Goal: Communication & Community: Answer question/provide support

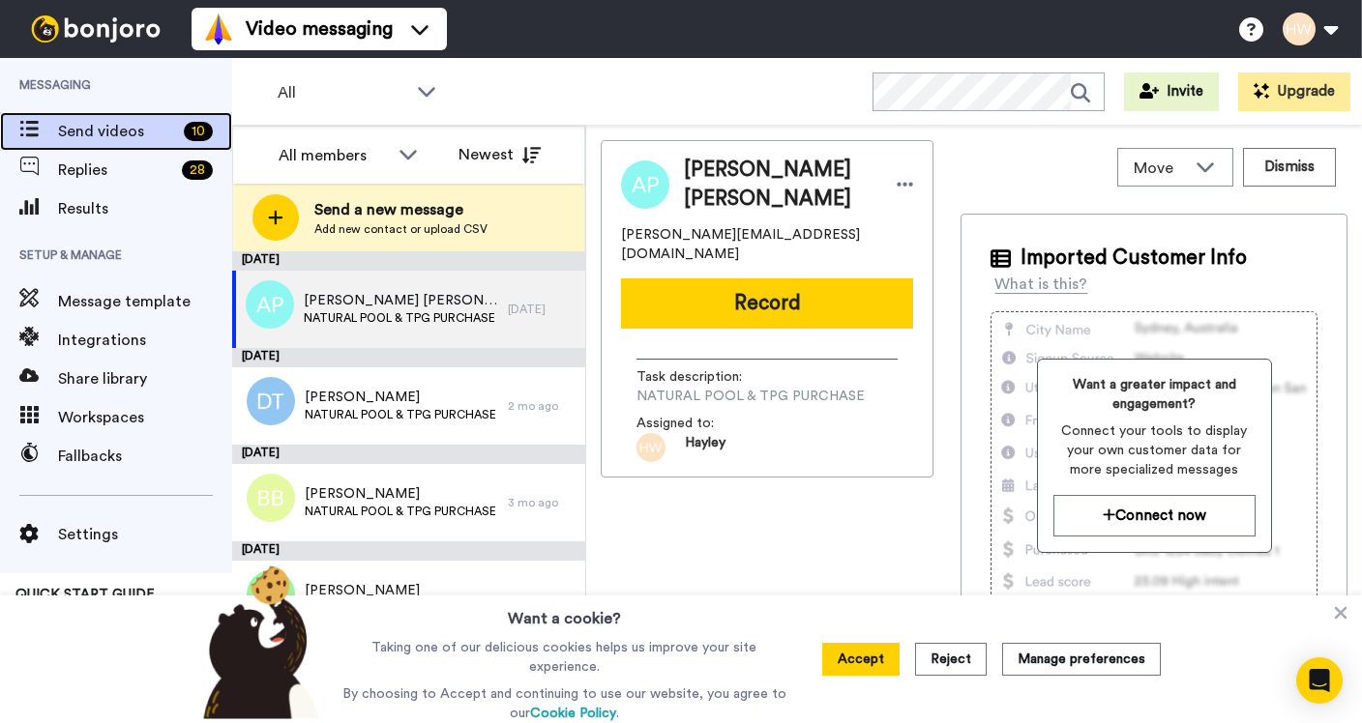
click at [103, 125] on span "Send videos" at bounding box center [117, 131] width 118 height 23
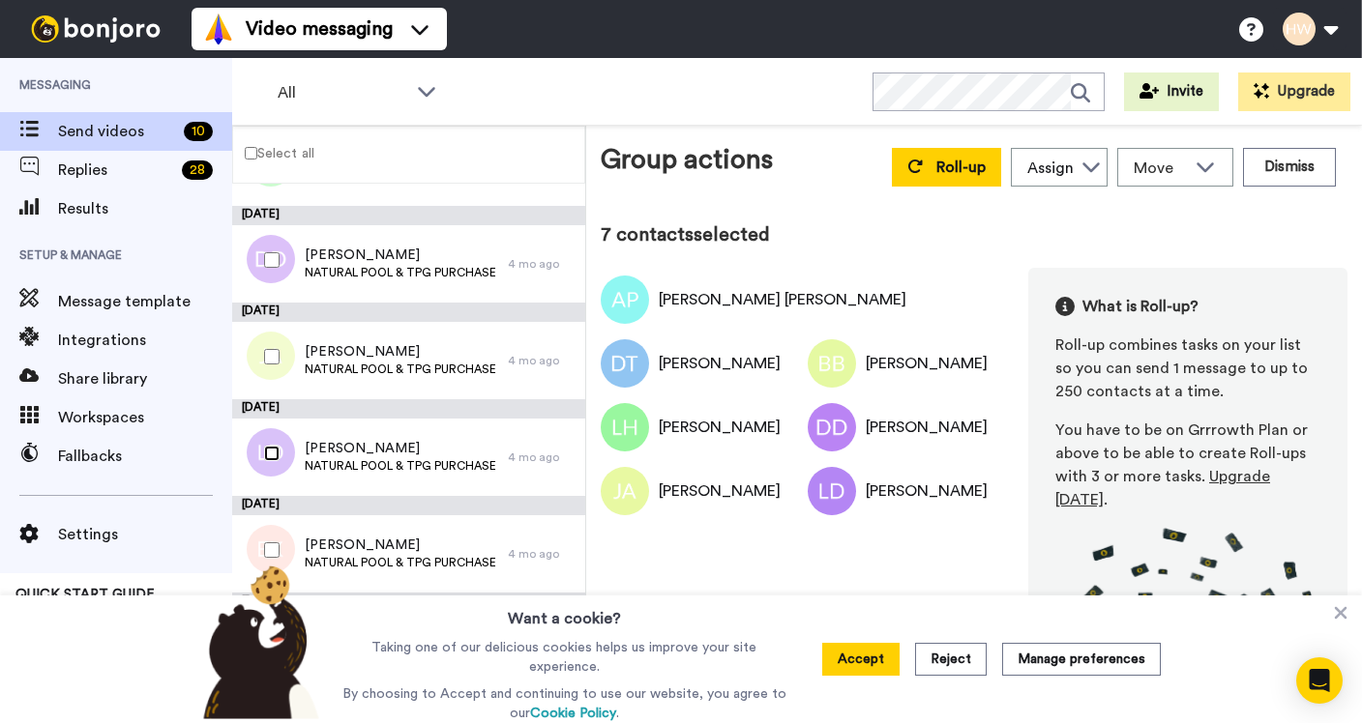
scroll to position [427, 0]
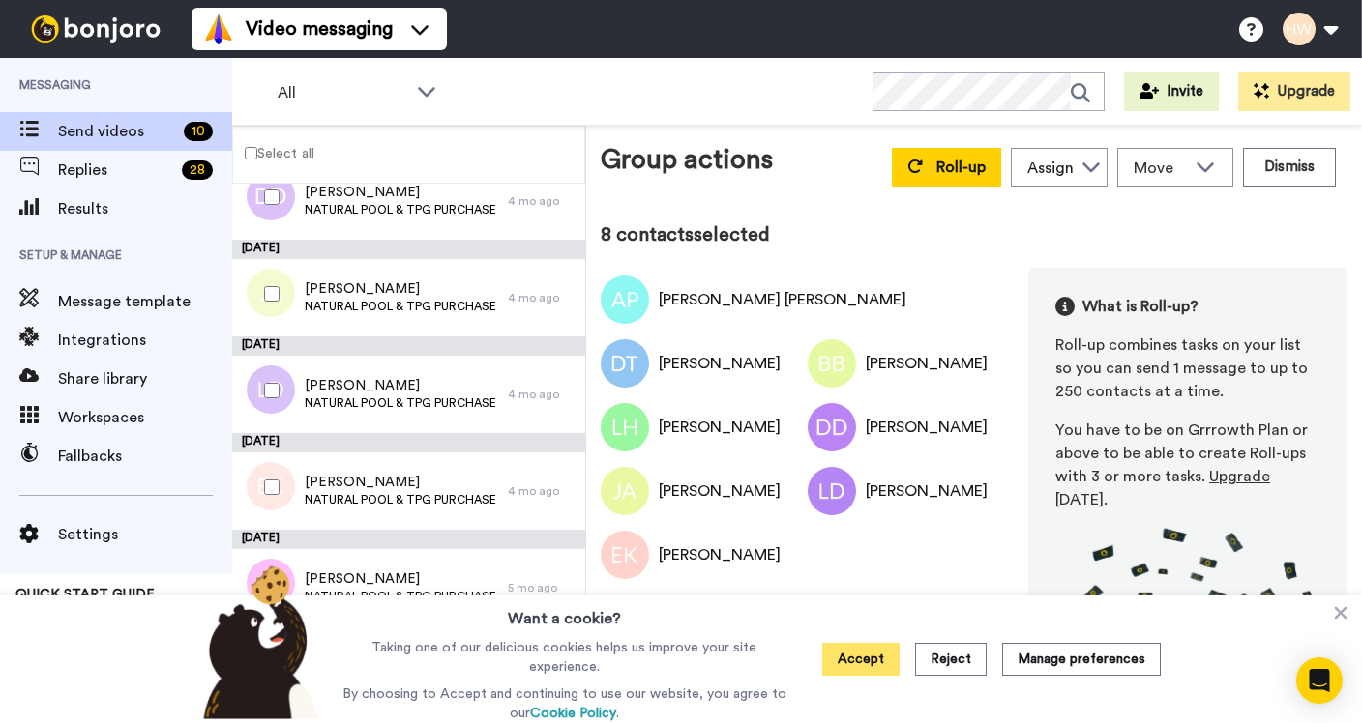
click at [871, 659] on button "Accept" at bounding box center [860, 659] width 77 height 33
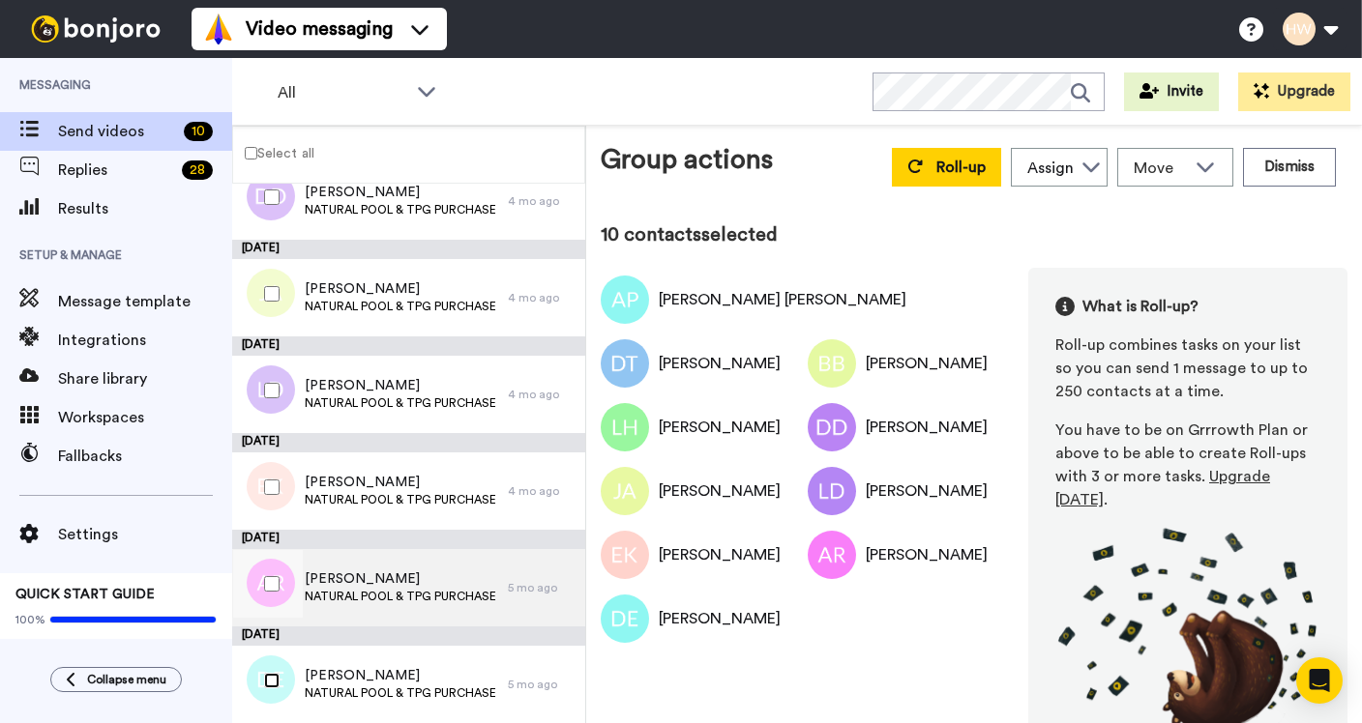
scroll to position [0, 0]
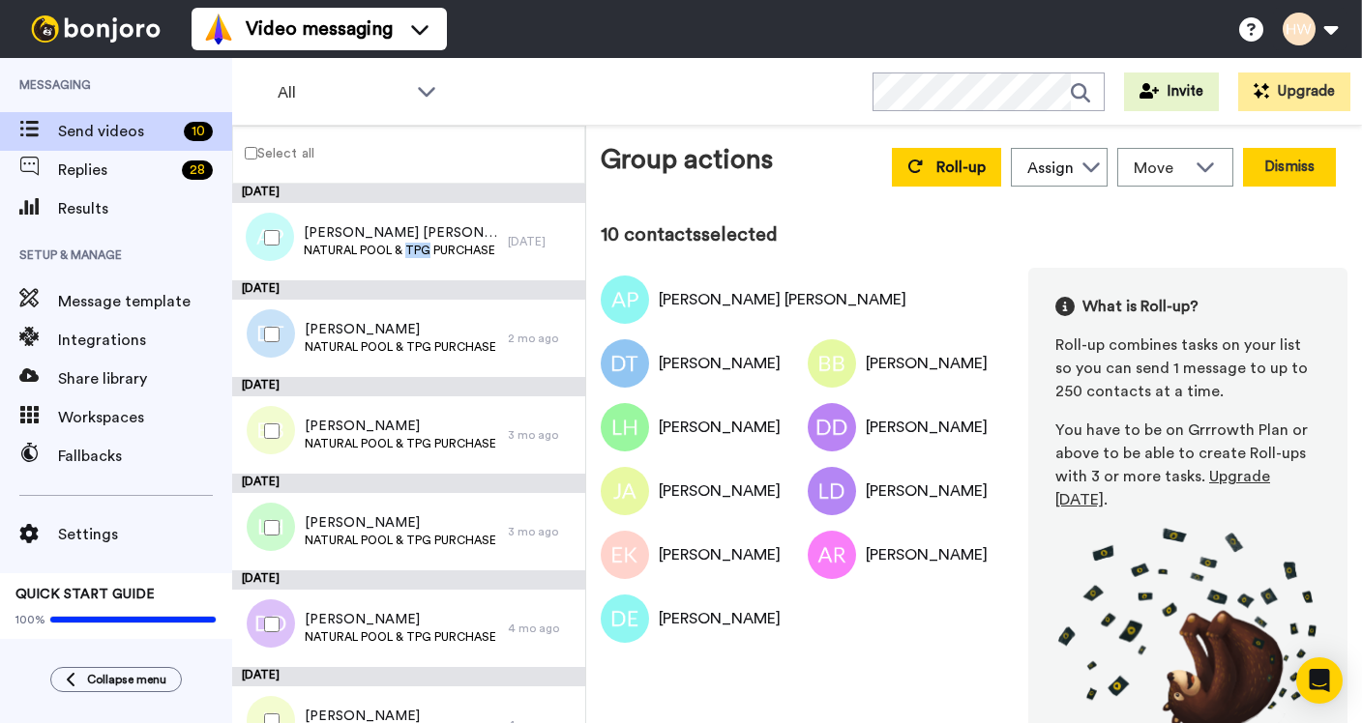
click at [1277, 164] on button "Dismiss" at bounding box center [1289, 167] width 93 height 39
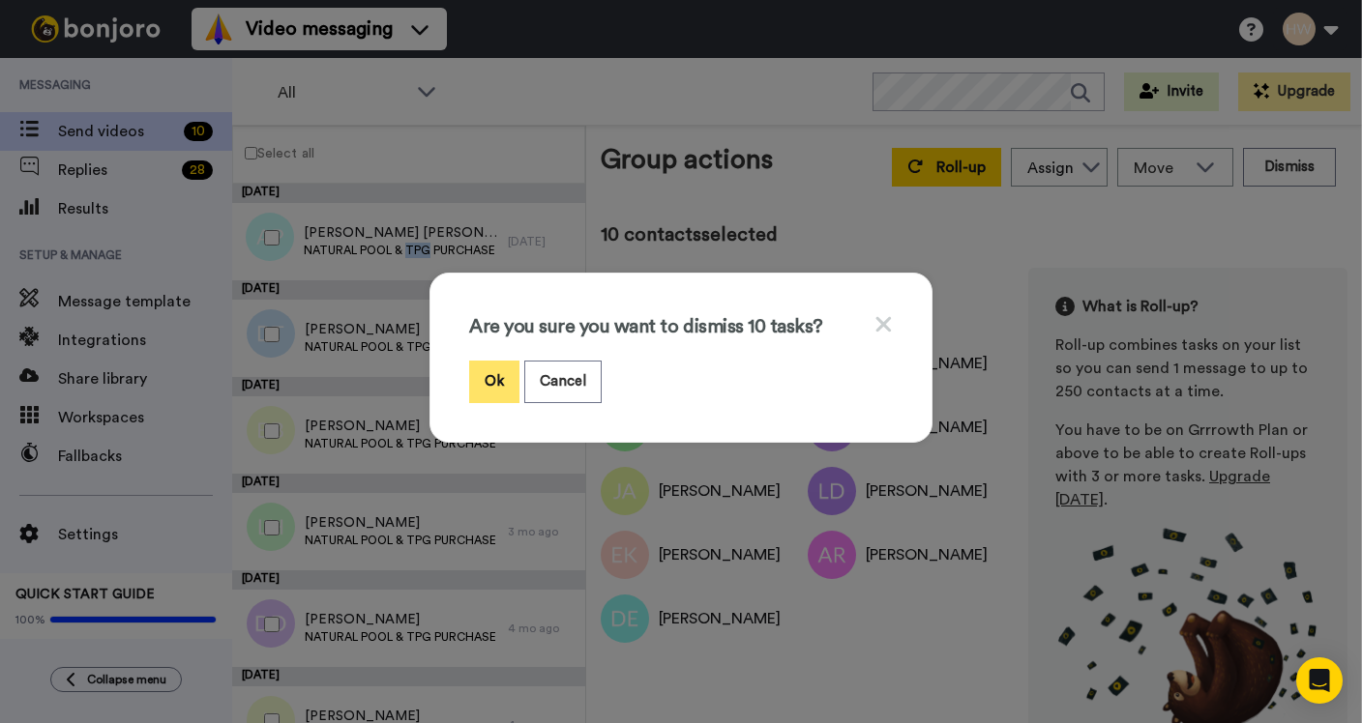
click at [486, 378] on button "Ok" at bounding box center [494, 382] width 50 height 42
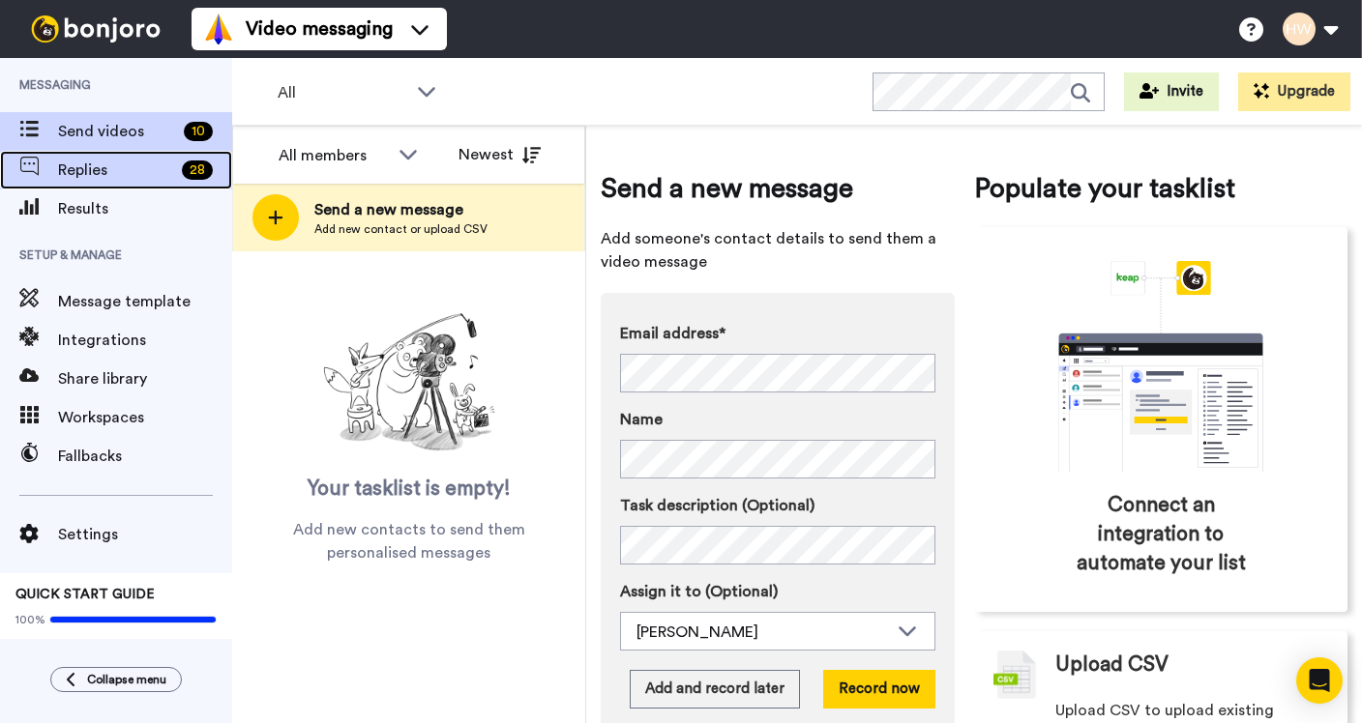
click at [75, 159] on span "Replies" at bounding box center [116, 170] width 116 height 23
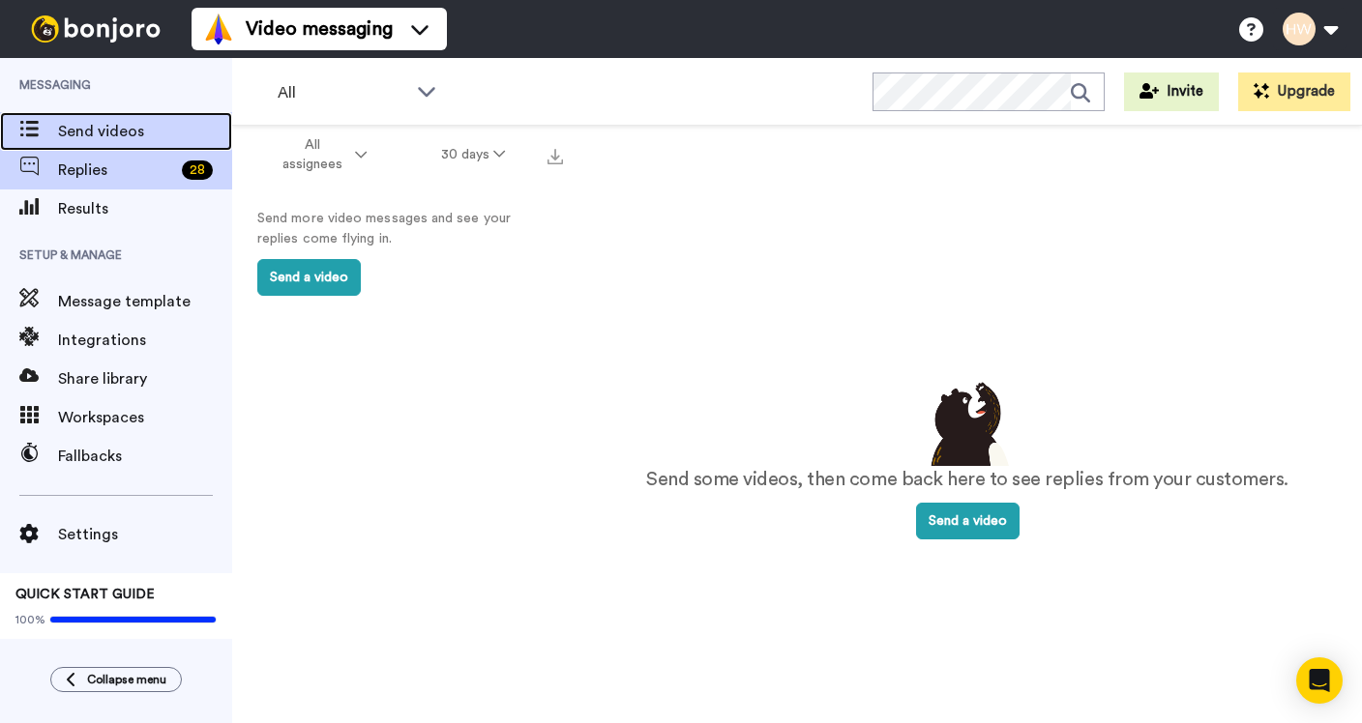
click at [84, 125] on span "Send videos" at bounding box center [145, 131] width 174 height 23
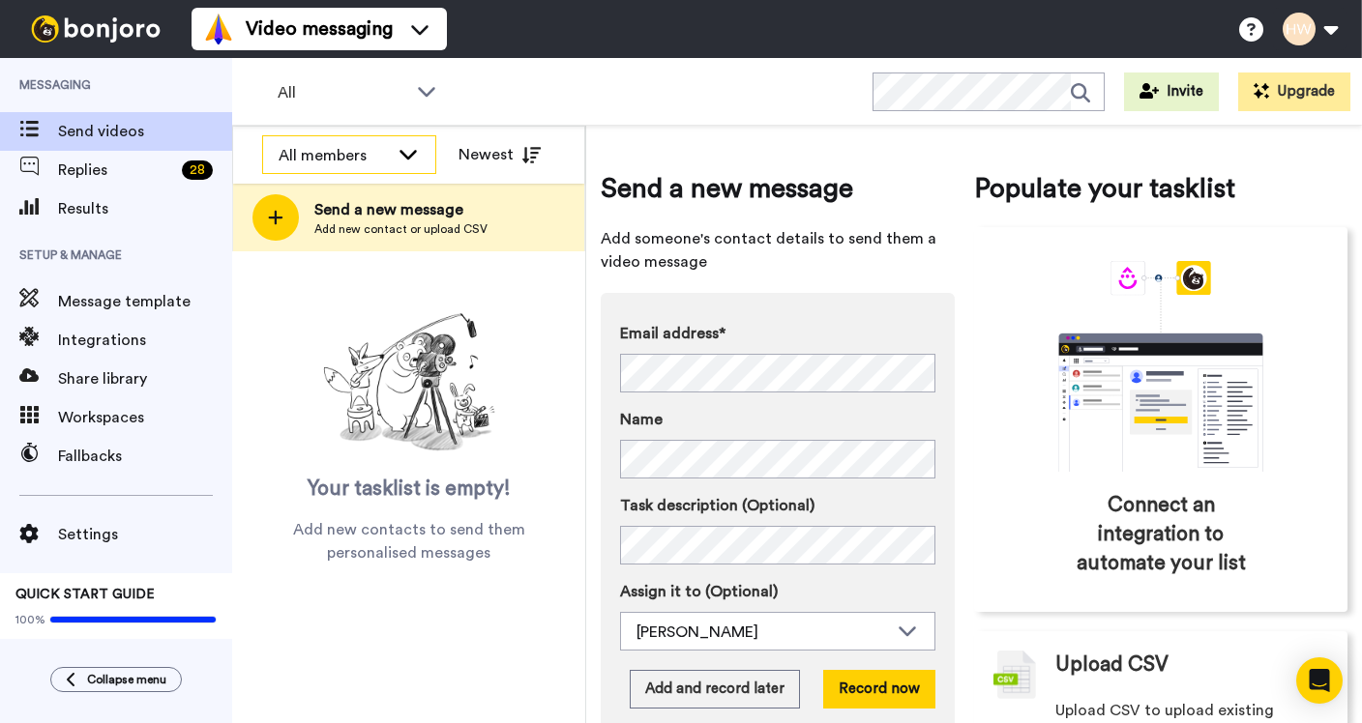
click at [411, 150] on icon at bounding box center [408, 153] width 23 height 19
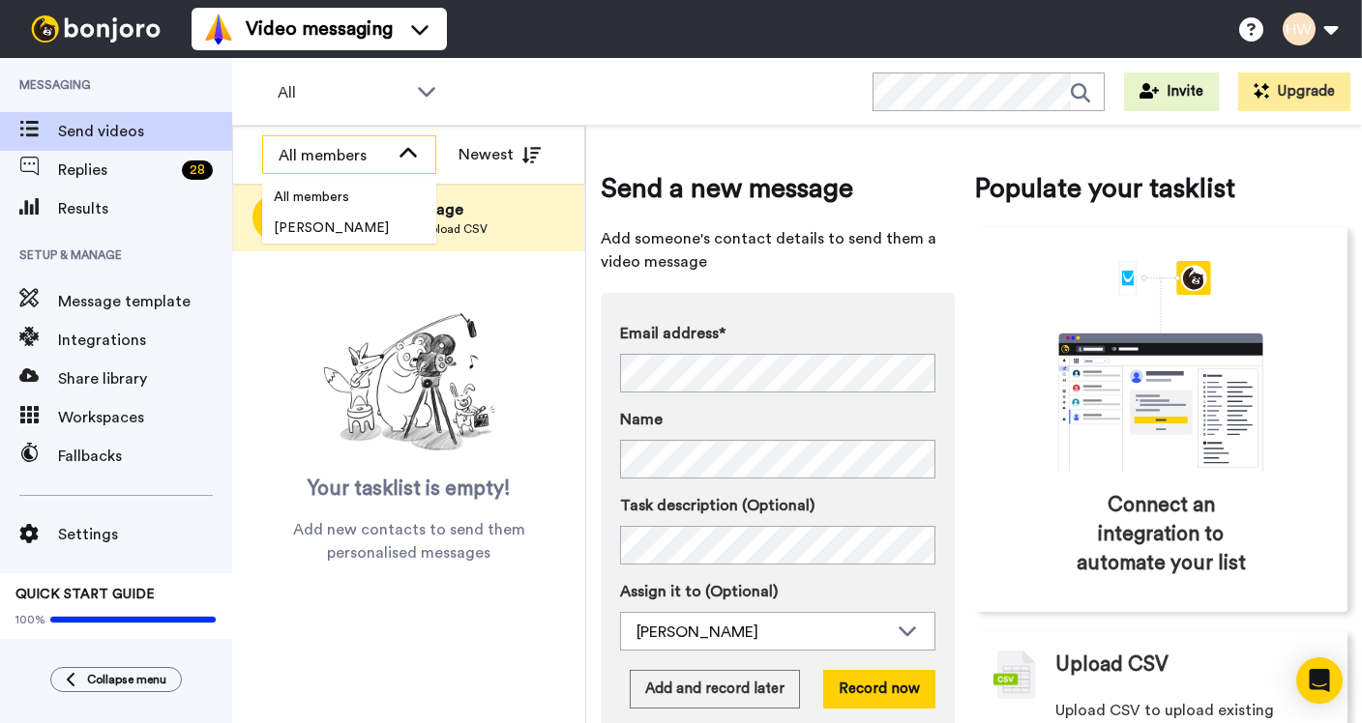
click at [411, 150] on icon at bounding box center [408, 153] width 23 height 19
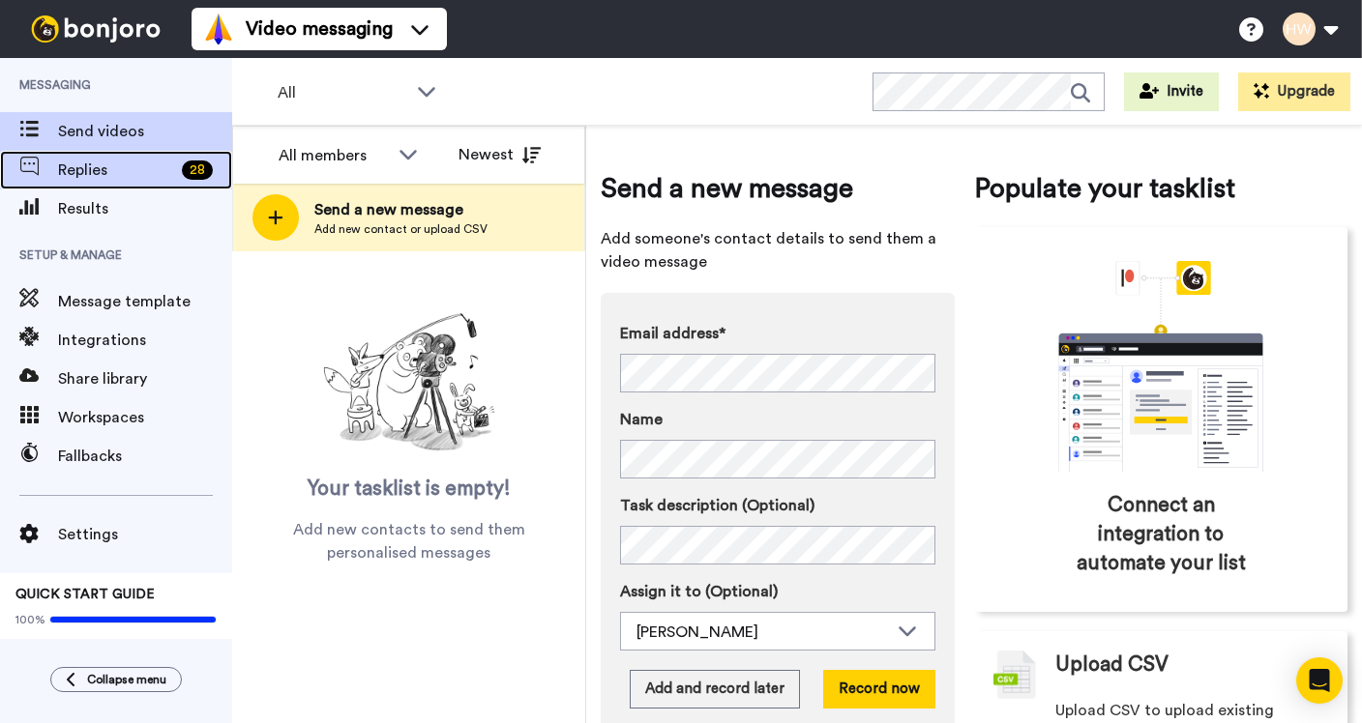
click at [107, 171] on span "Replies" at bounding box center [116, 170] width 116 height 23
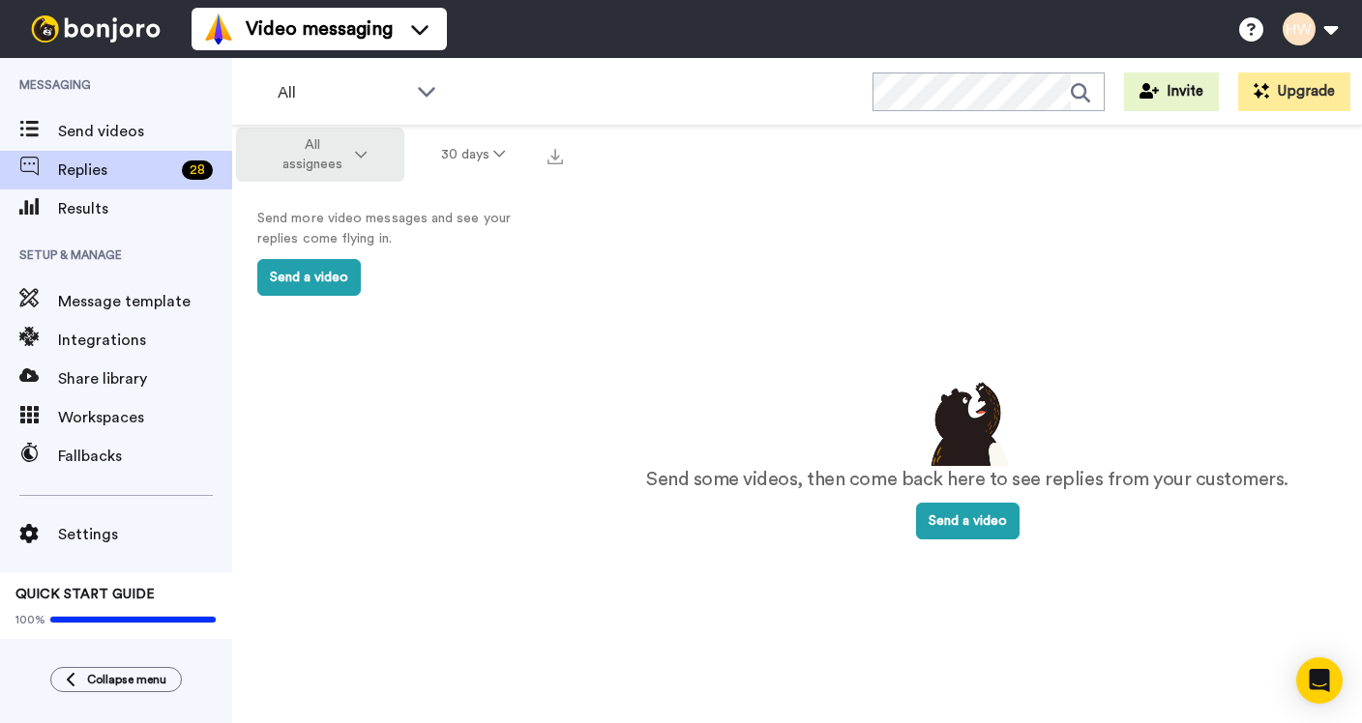
click at [377, 152] on button "All assignees" at bounding box center [320, 155] width 168 height 54
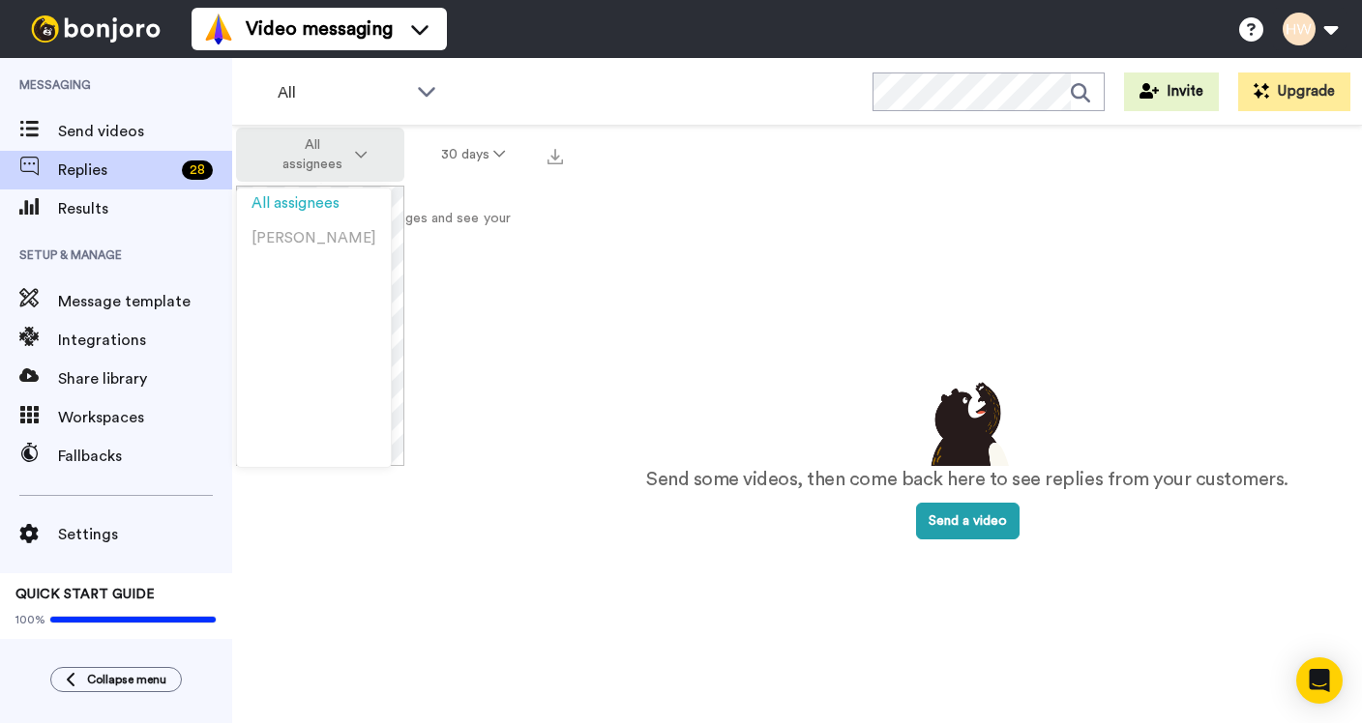
click at [377, 152] on button "All assignees" at bounding box center [320, 155] width 168 height 54
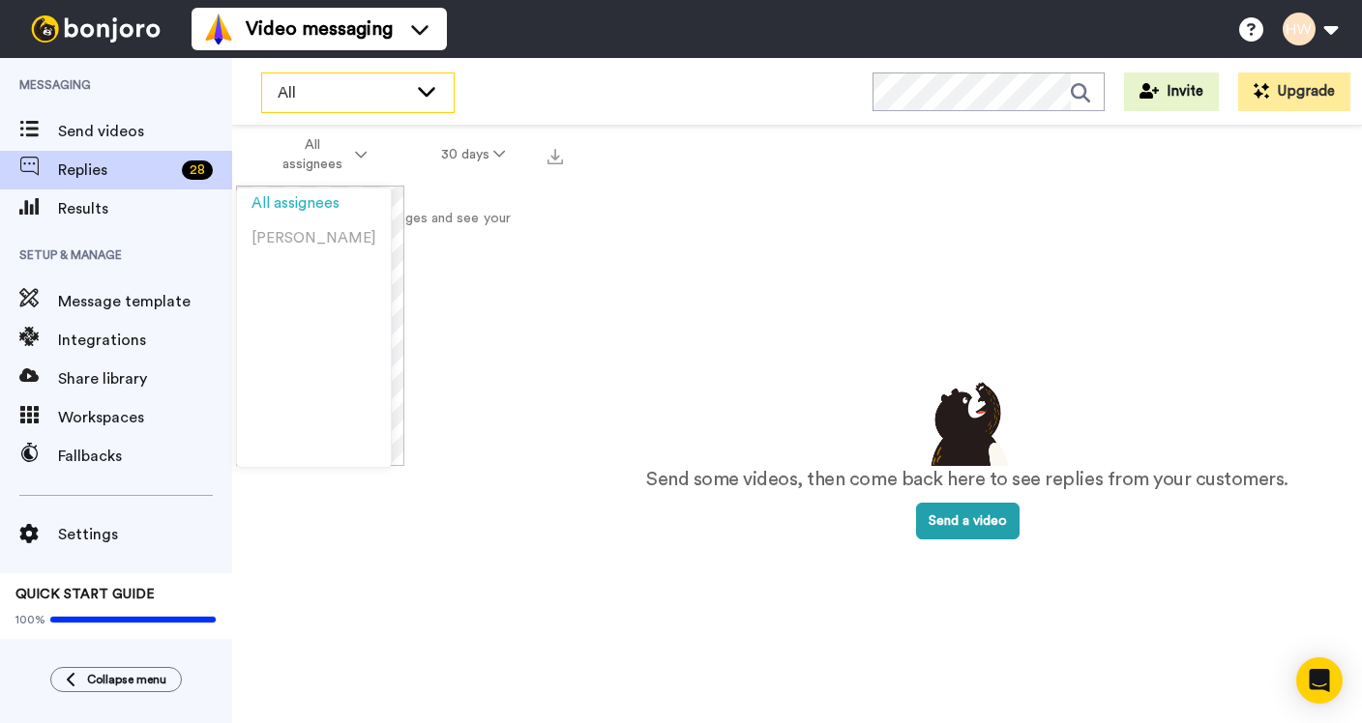
click at [397, 98] on span "All" at bounding box center [343, 92] width 130 height 23
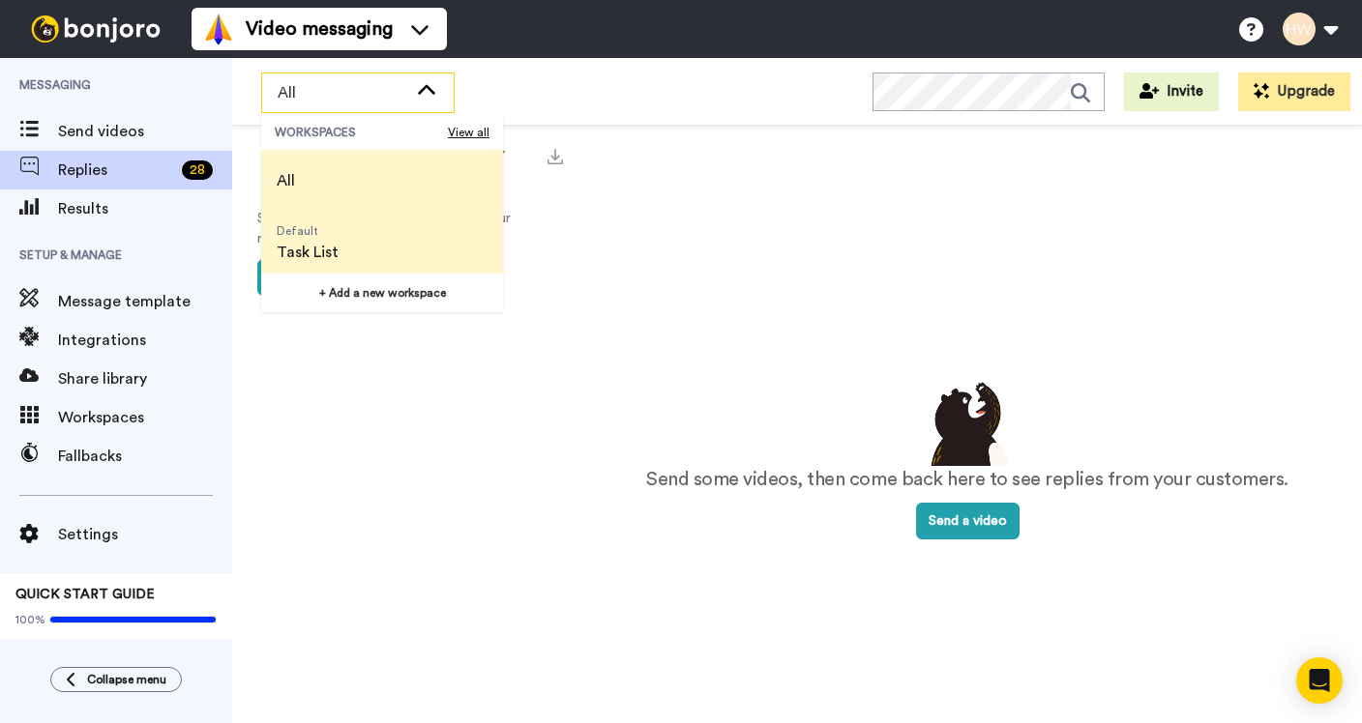
click at [331, 256] on span "Task List" at bounding box center [308, 252] width 62 height 23
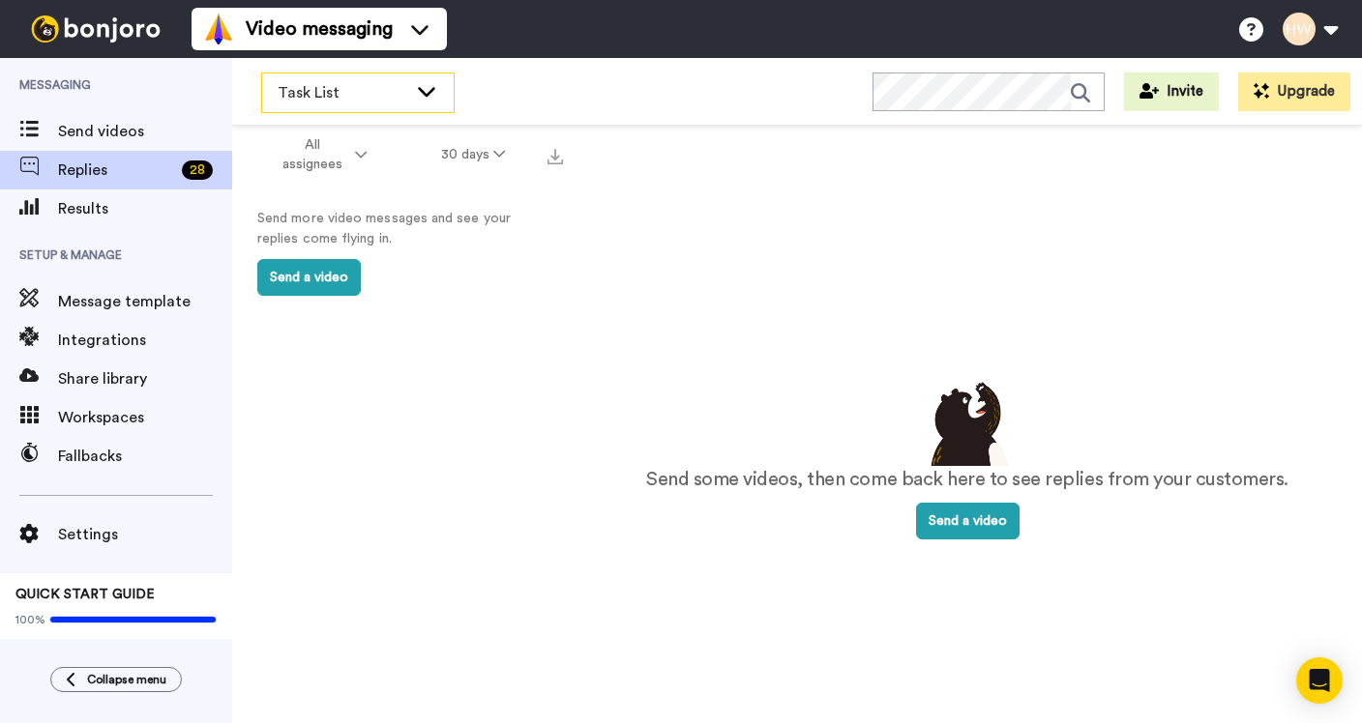
click at [421, 83] on icon at bounding box center [426, 90] width 23 height 19
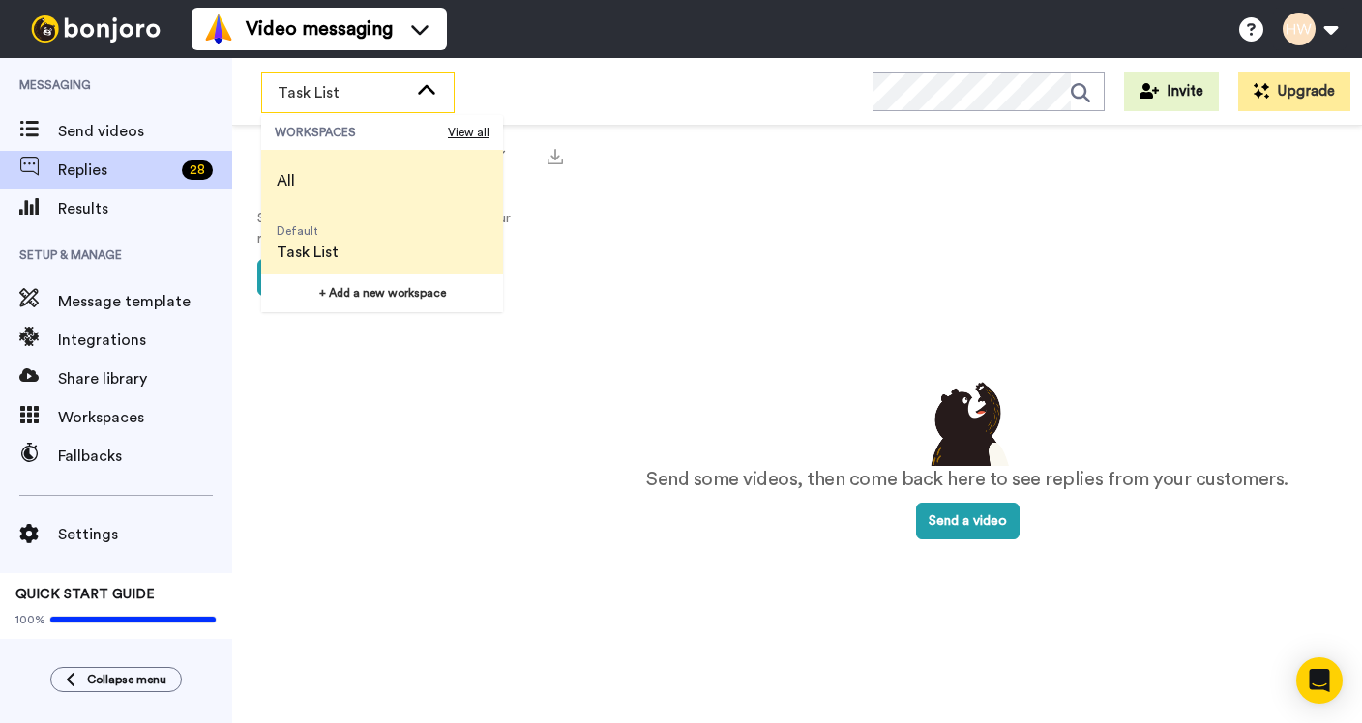
click at [281, 172] on span "All" at bounding box center [286, 180] width 18 height 23
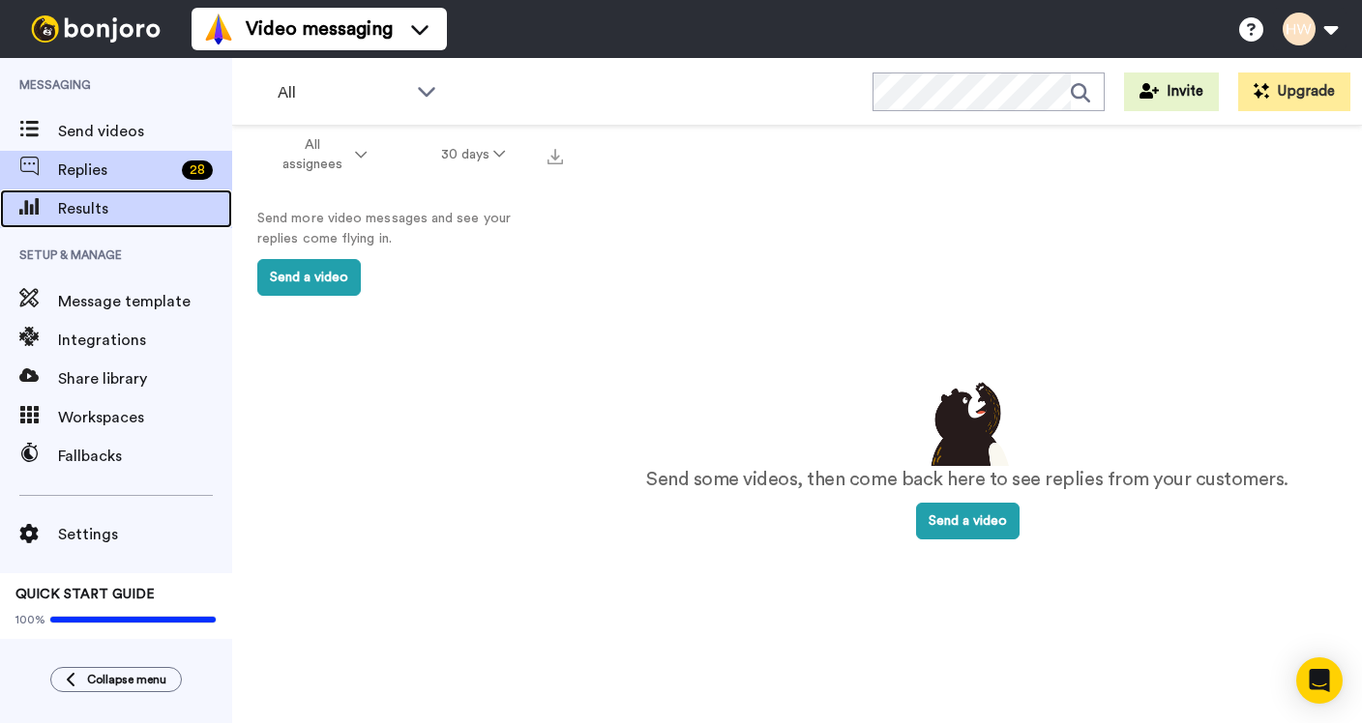
click at [105, 198] on span "Results" at bounding box center [145, 208] width 174 height 23
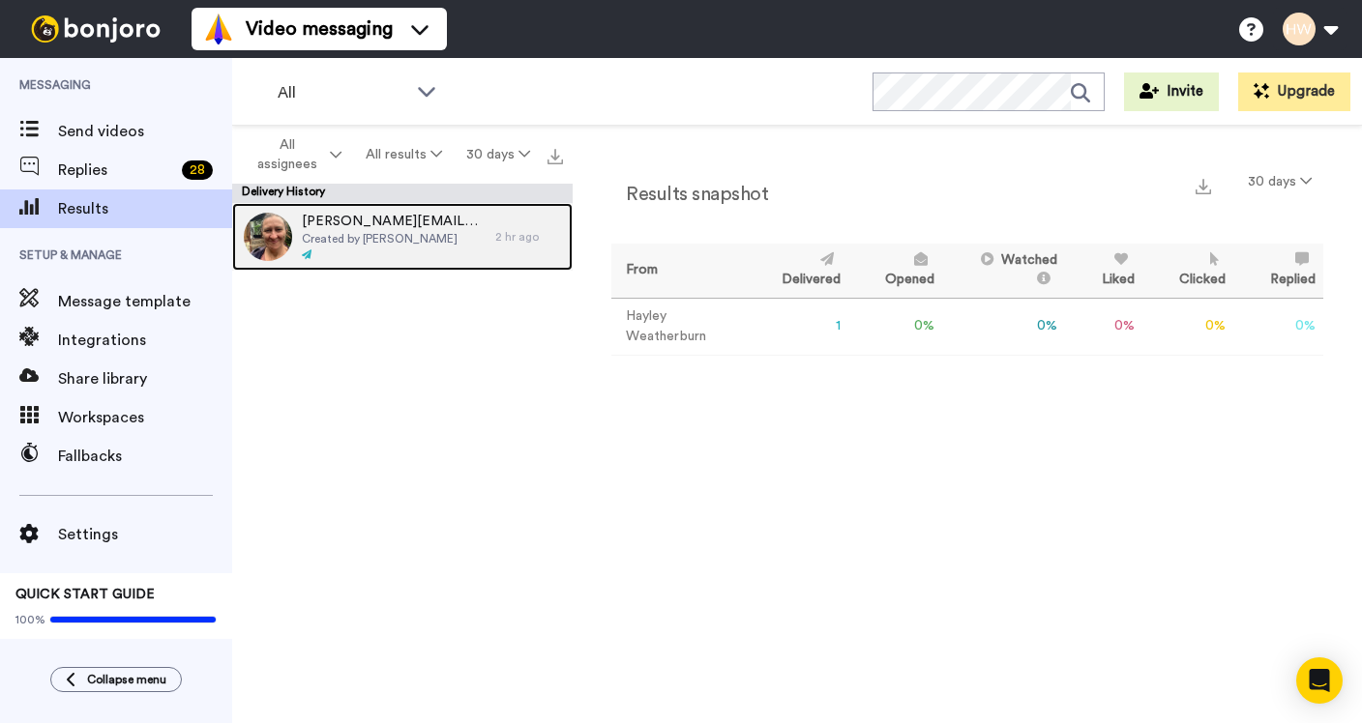
click at [440, 241] on span "Created by Hayley Weatherburn" at bounding box center [394, 238] width 184 height 15
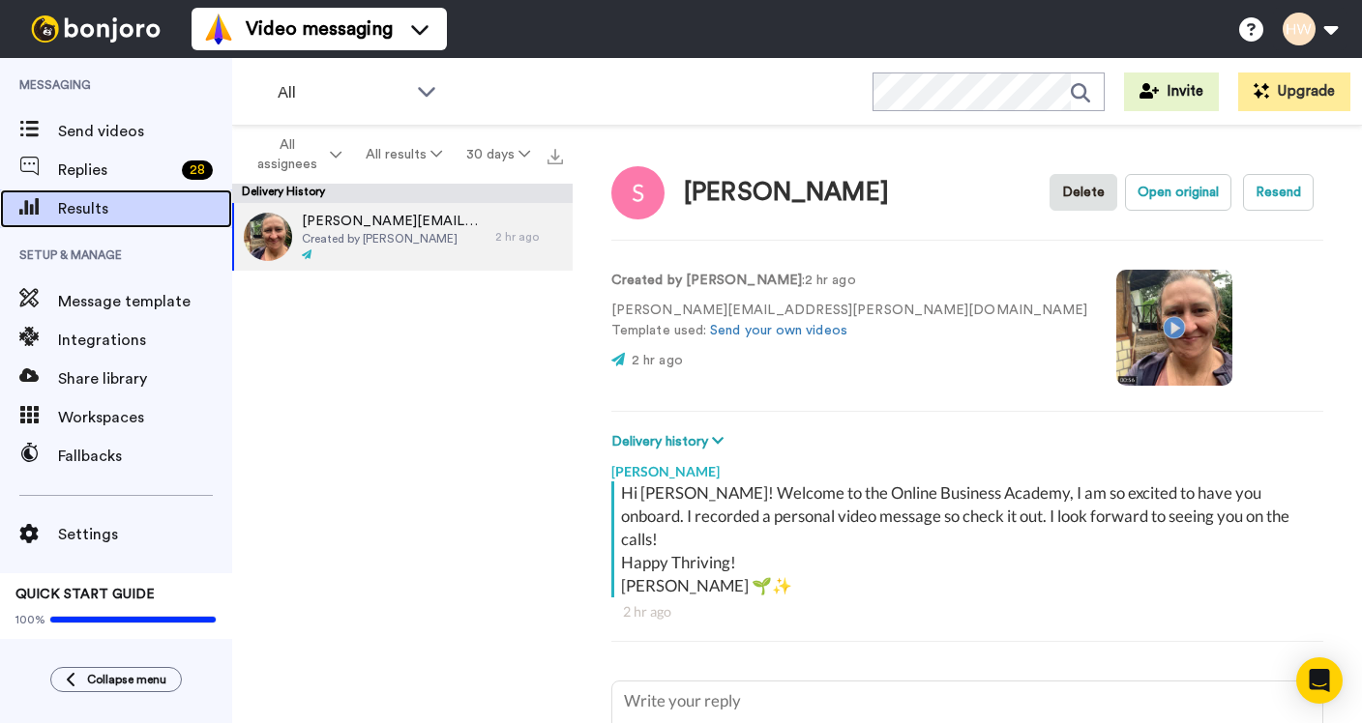
click at [120, 206] on span "Results" at bounding box center [145, 208] width 174 height 23
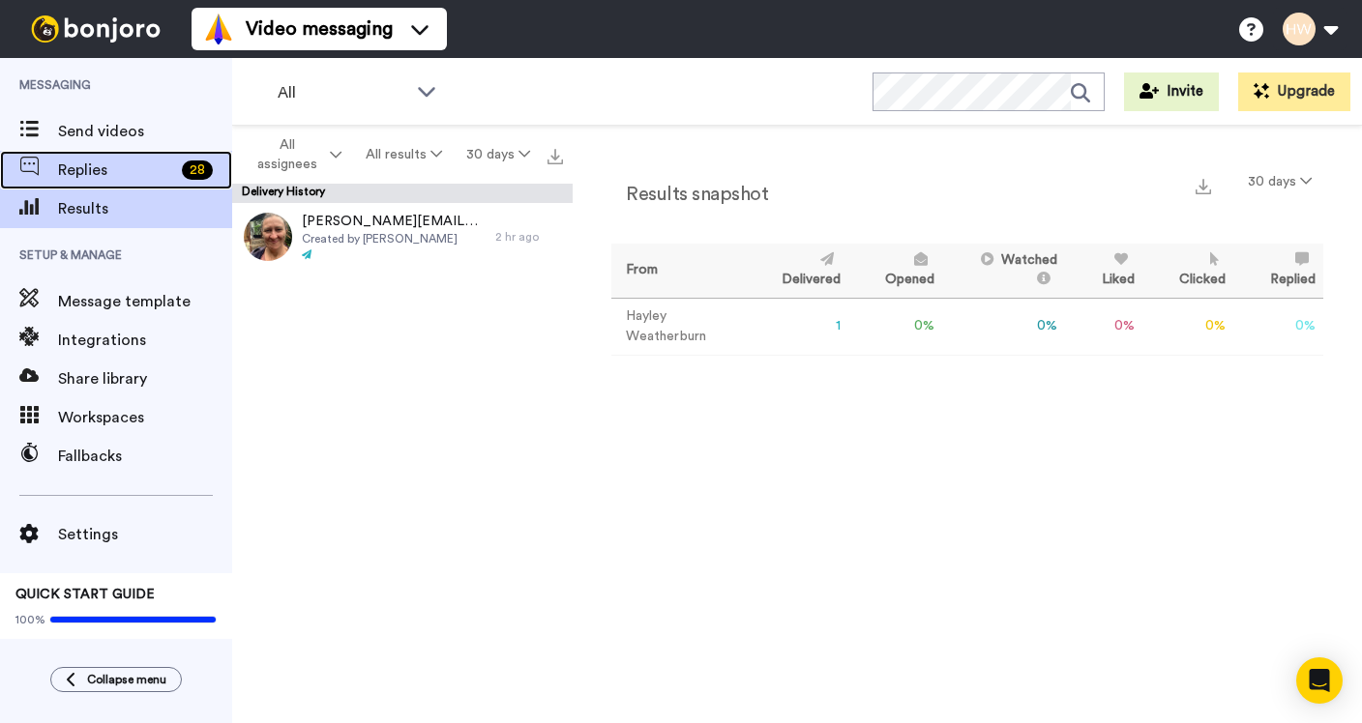
click at [98, 168] on span "Replies" at bounding box center [116, 170] width 116 height 23
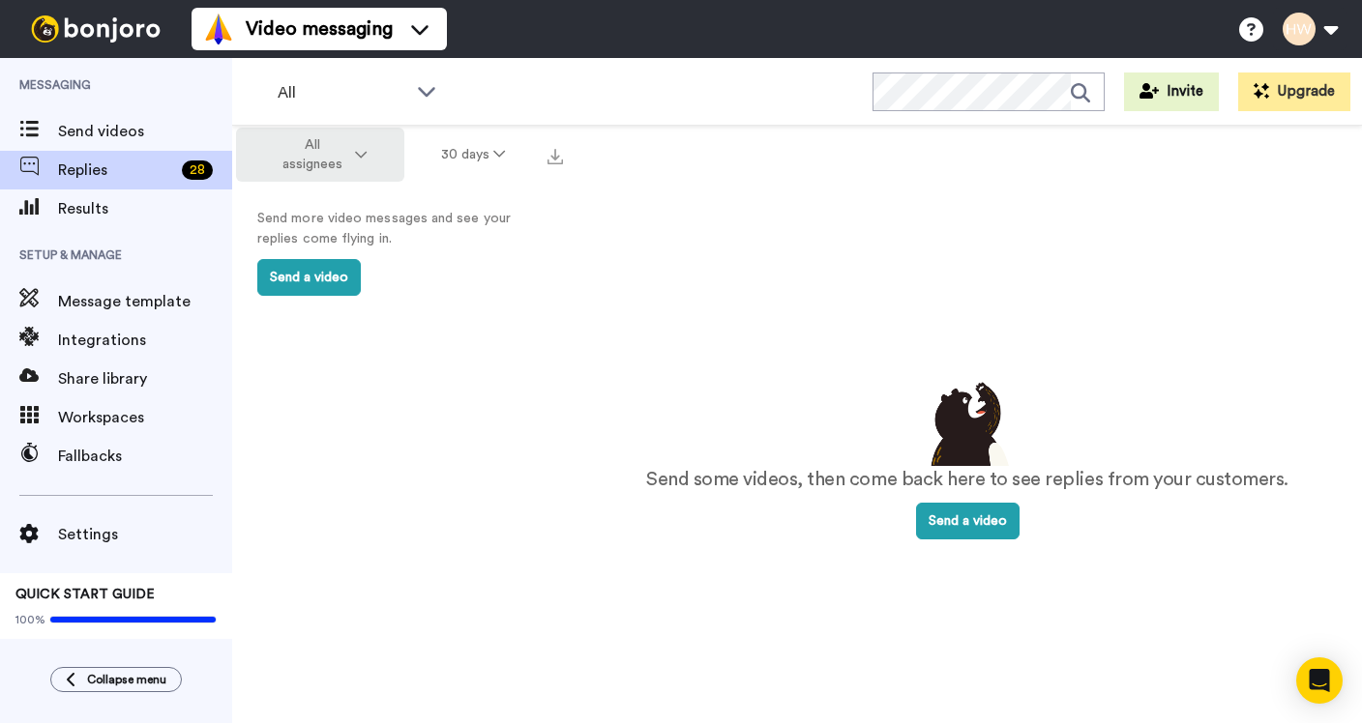
click at [363, 136] on button "All assignees" at bounding box center [320, 155] width 168 height 54
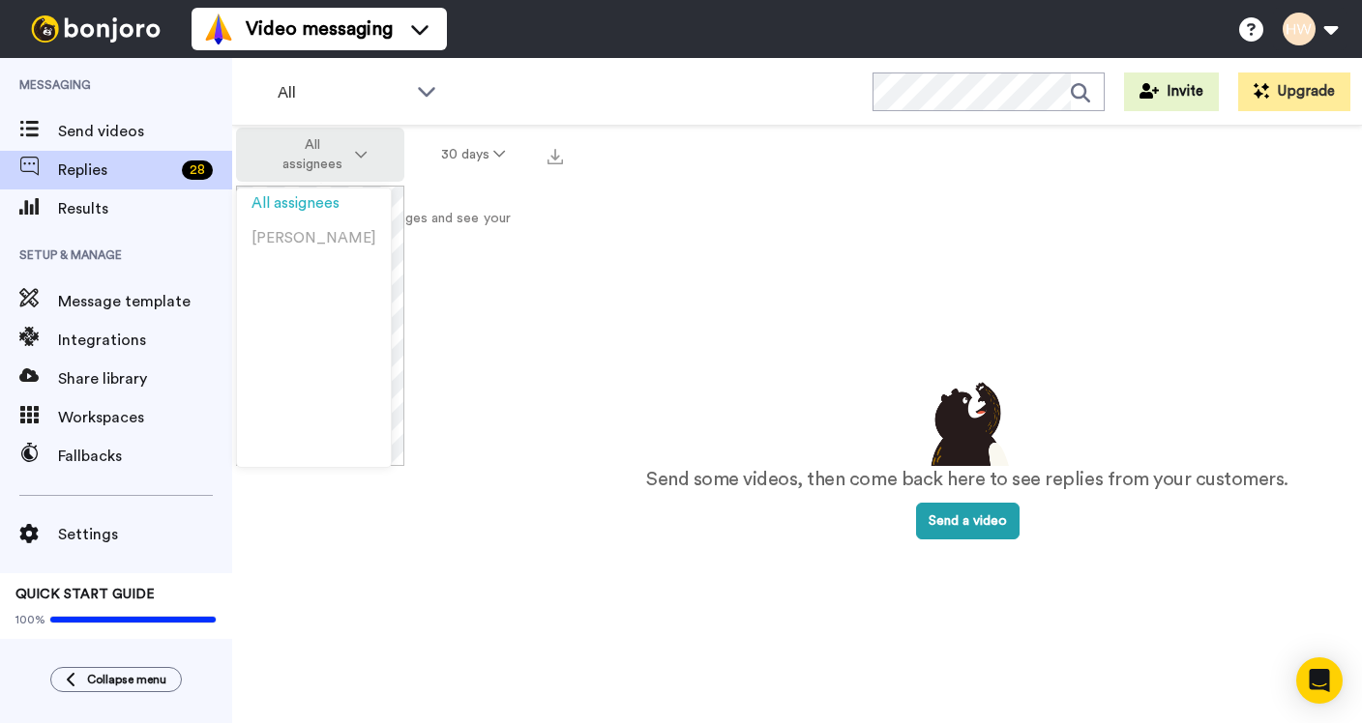
click at [363, 136] on button "All assignees" at bounding box center [320, 155] width 168 height 54
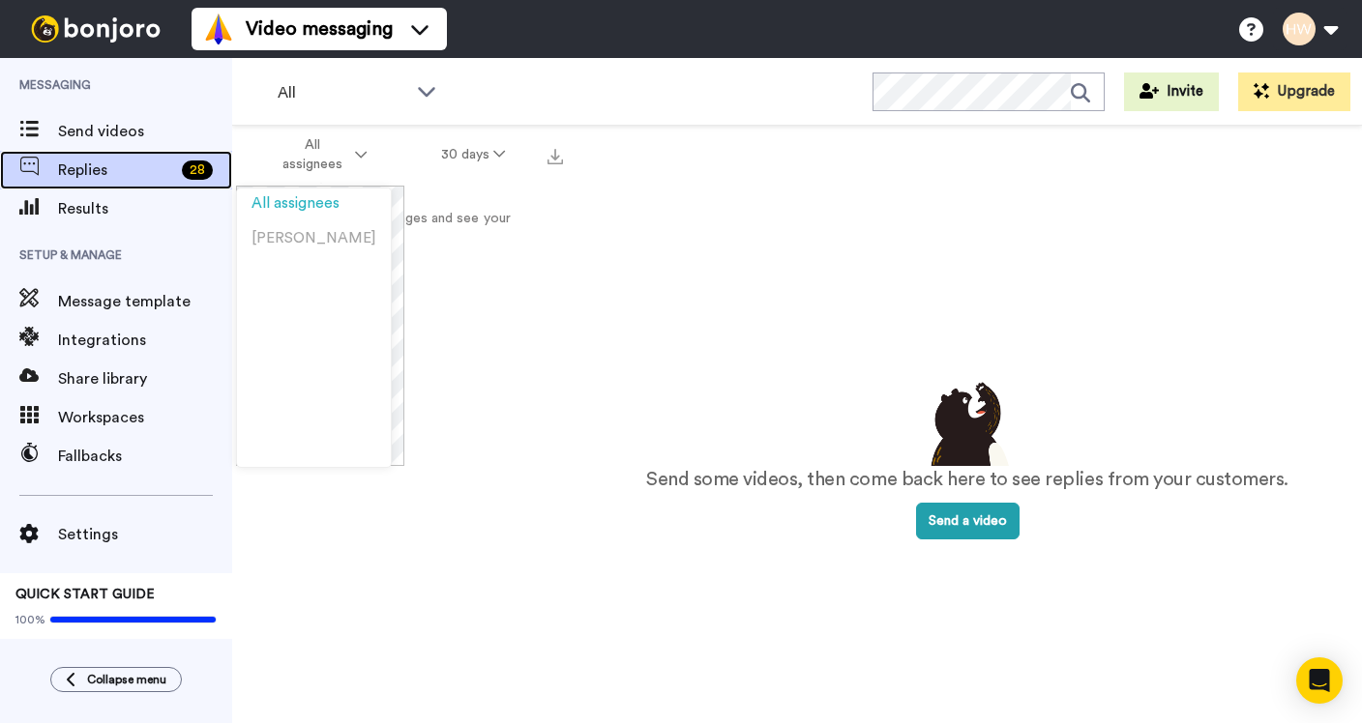
click at [76, 155] on div "Replies 28" at bounding box center [116, 170] width 232 height 39
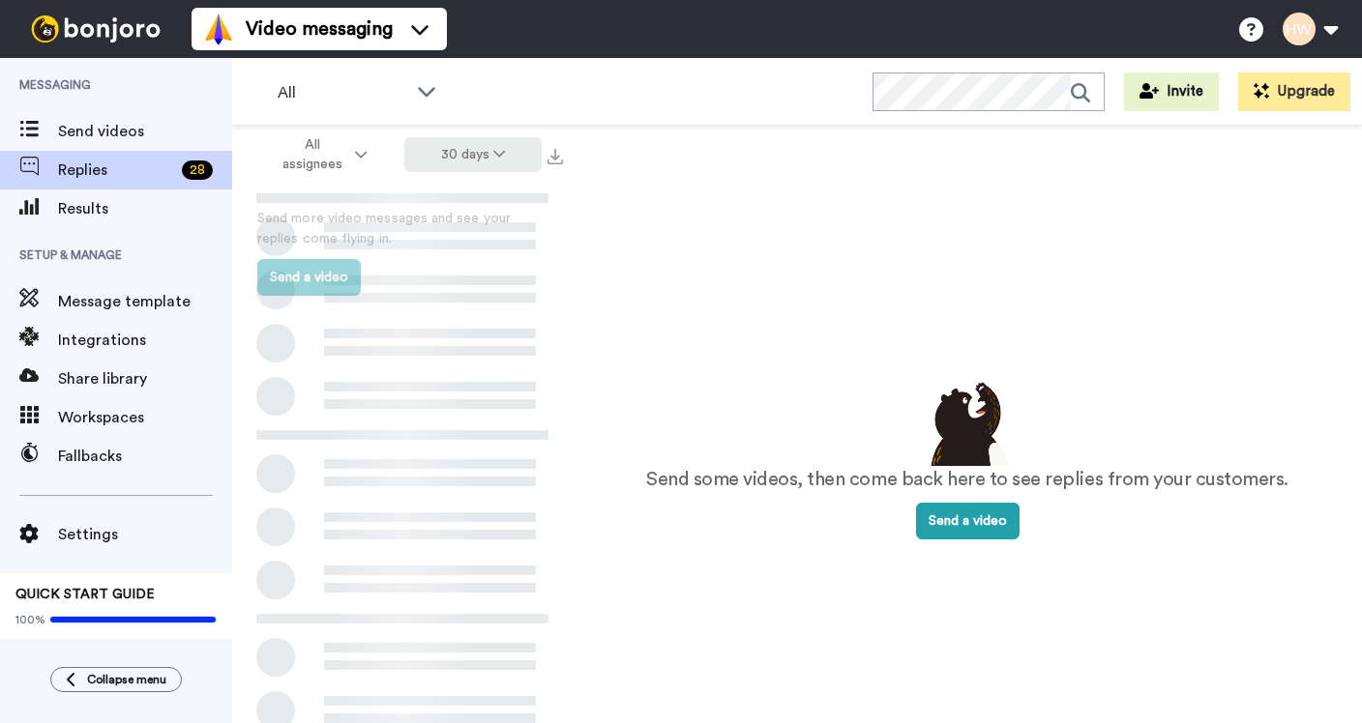
click at [493, 147] on icon at bounding box center [499, 154] width 12 height 14
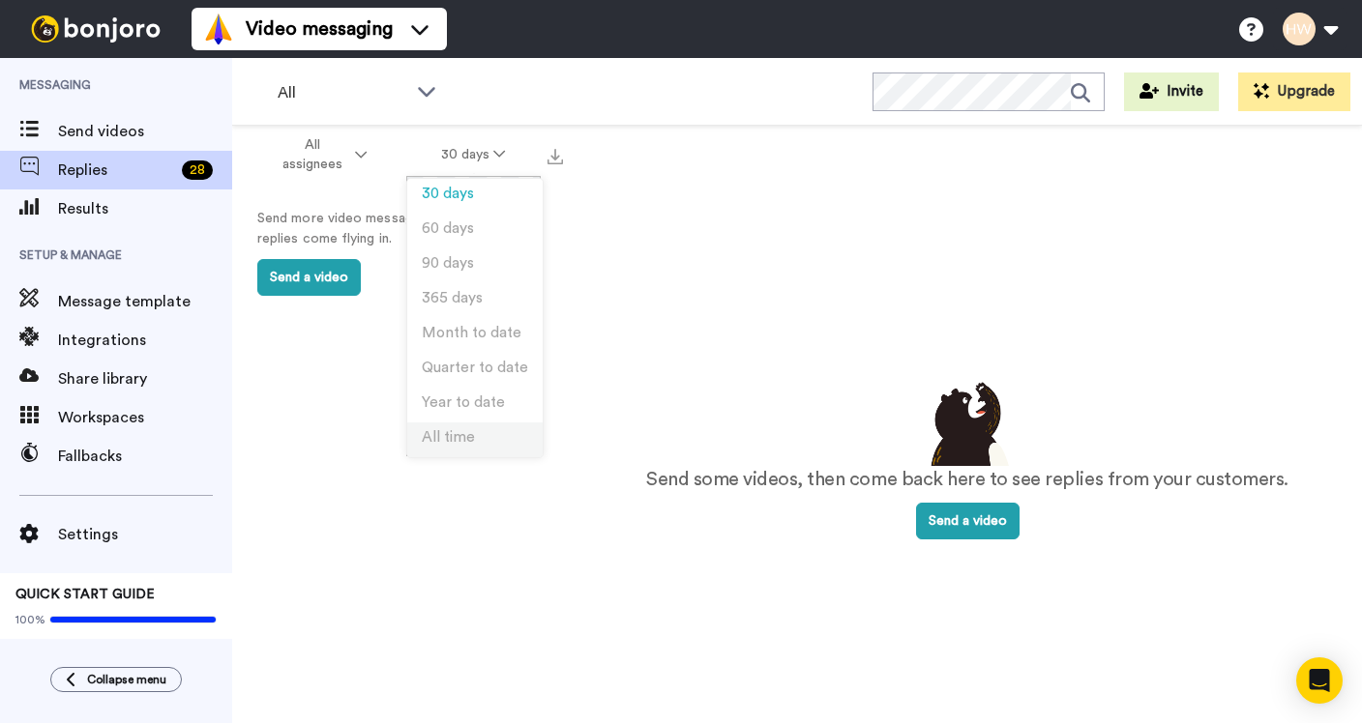
click at [486, 442] on li "All time" at bounding box center [474, 440] width 135 height 35
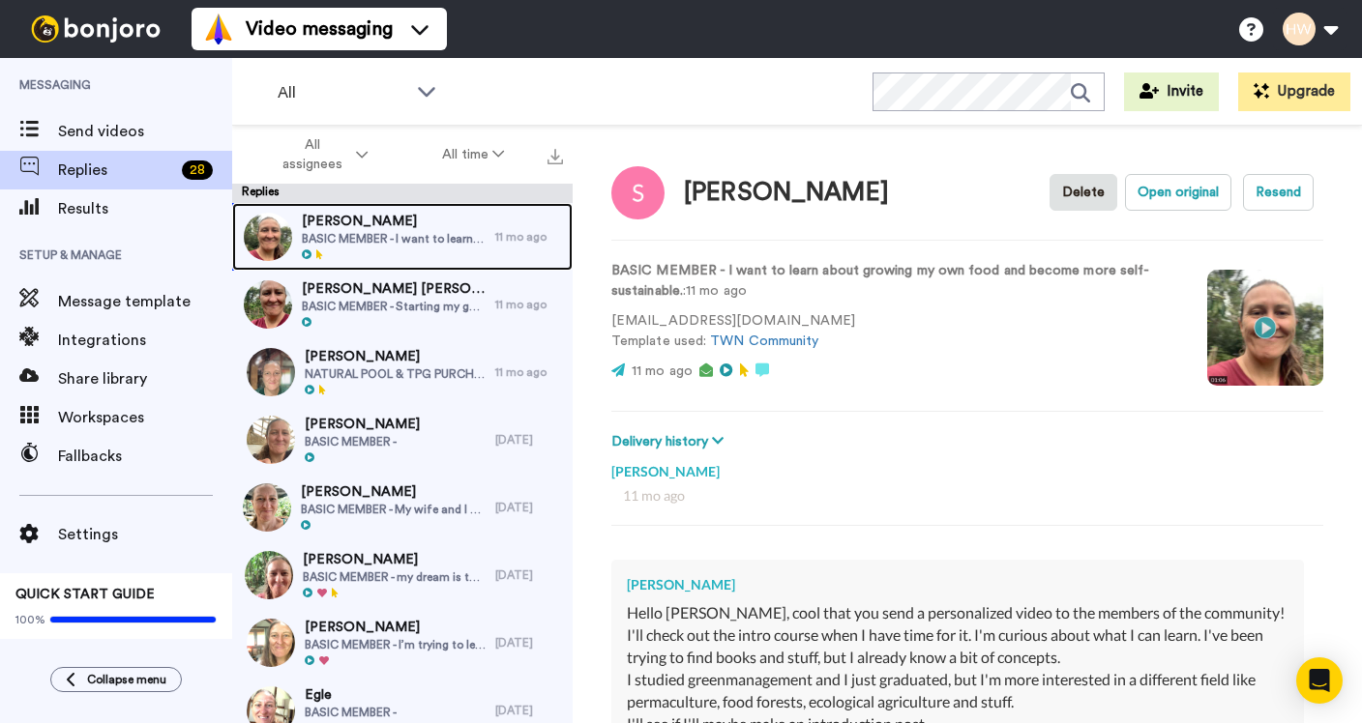
click at [409, 226] on span "[PERSON_NAME]" at bounding box center [394, 221] width 184 height 19
click at [417, 235] on span "BASIC MEMBER - I want to learn about growing my own food and become more self-s…" at bounding box center [394, 238] width 184 height 15
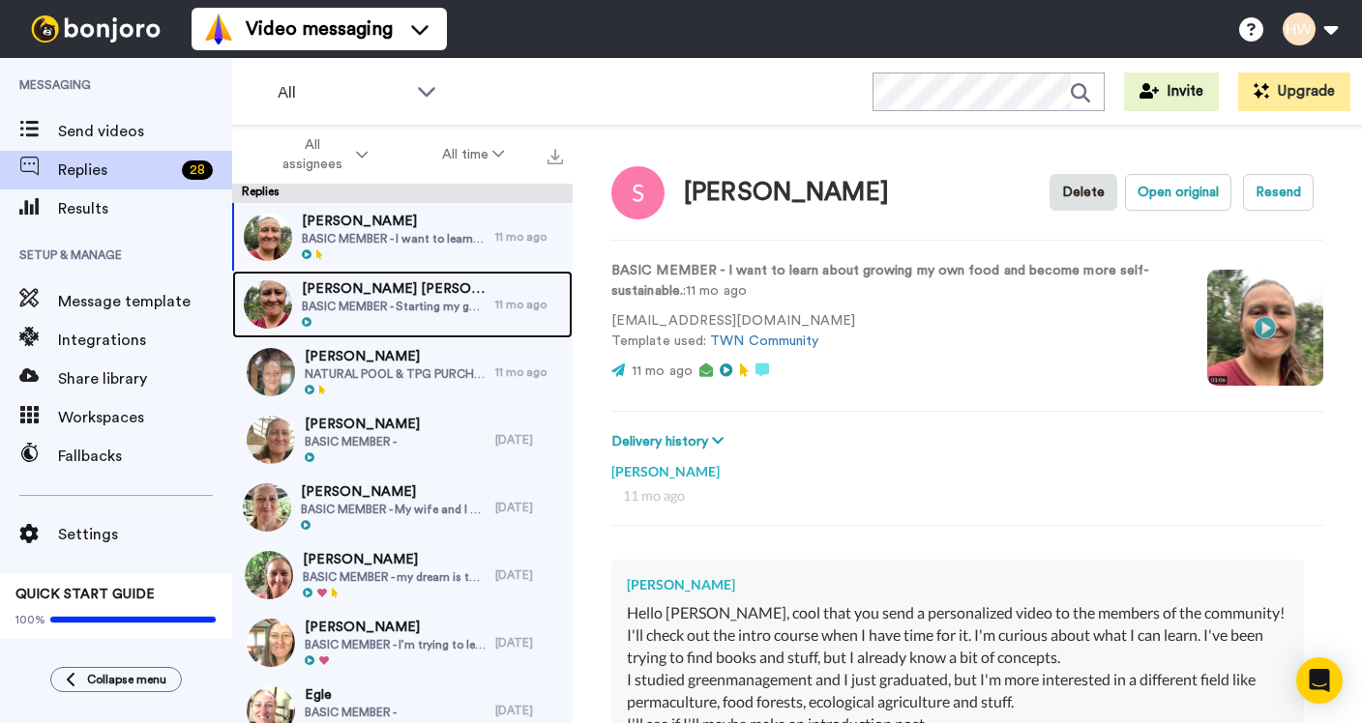
click at [411, 289] on span "[PERSON_NAME] [PERSON_NAME]" at bounding box center [394, 289] width 184 height 19
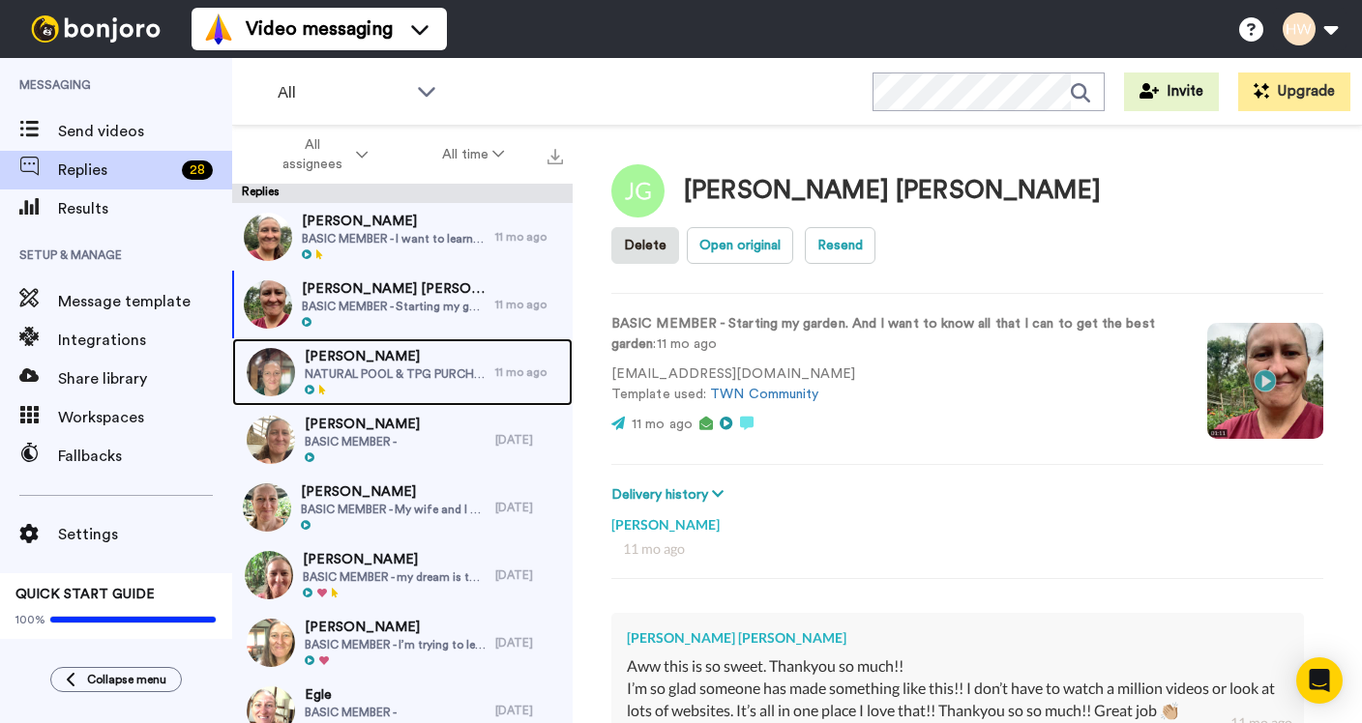
click at [420, 361] on span "[PERSON_NAME]" at bounding box center [395, 356] width 181 height 19
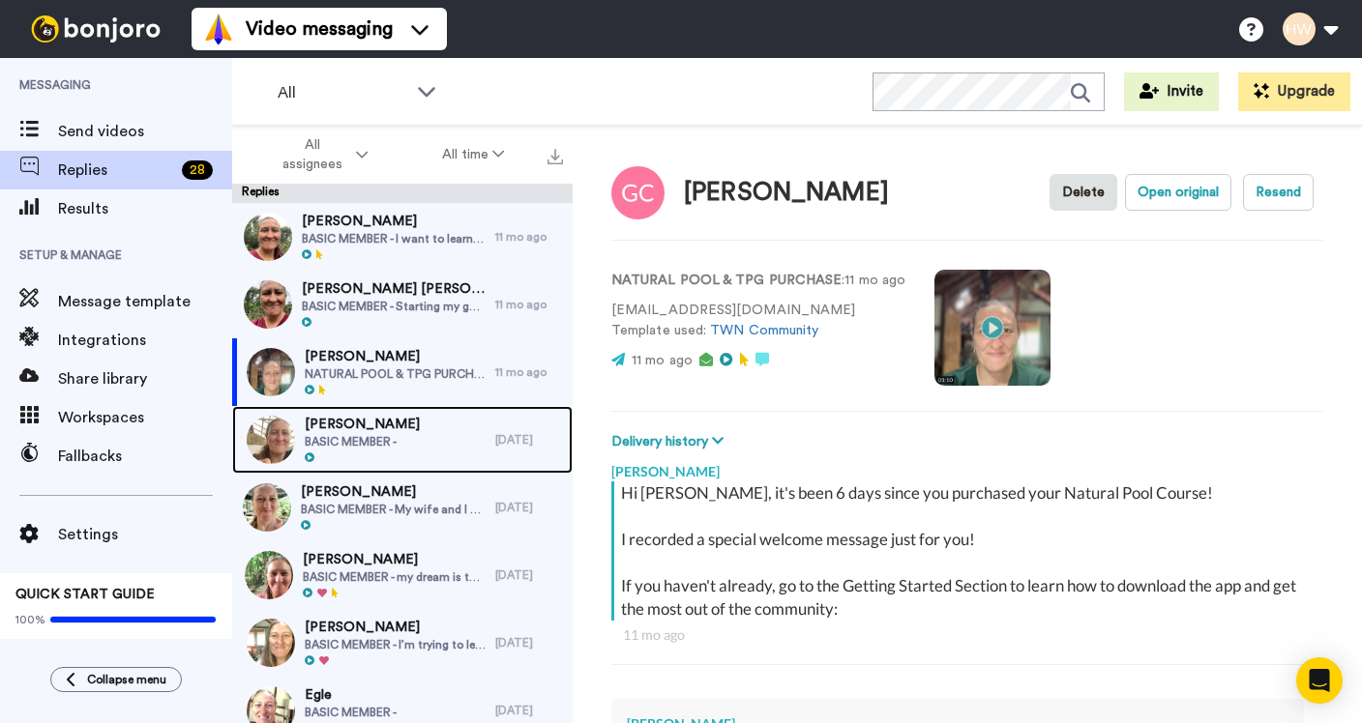
click at [422, 416] on div "[PERSON_NAME] BASIC MEMBER -" at bounding box center [363, 440] width 263 height 68
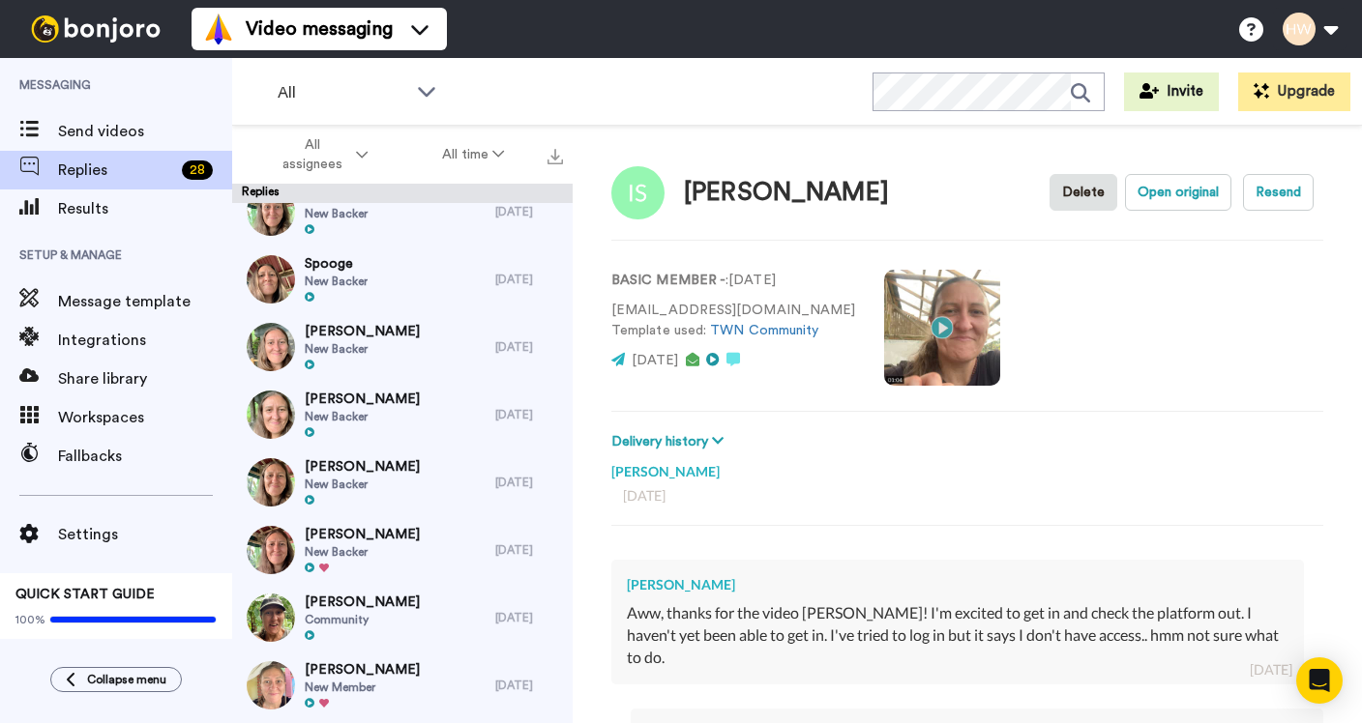
scroll to position [1635, 0]
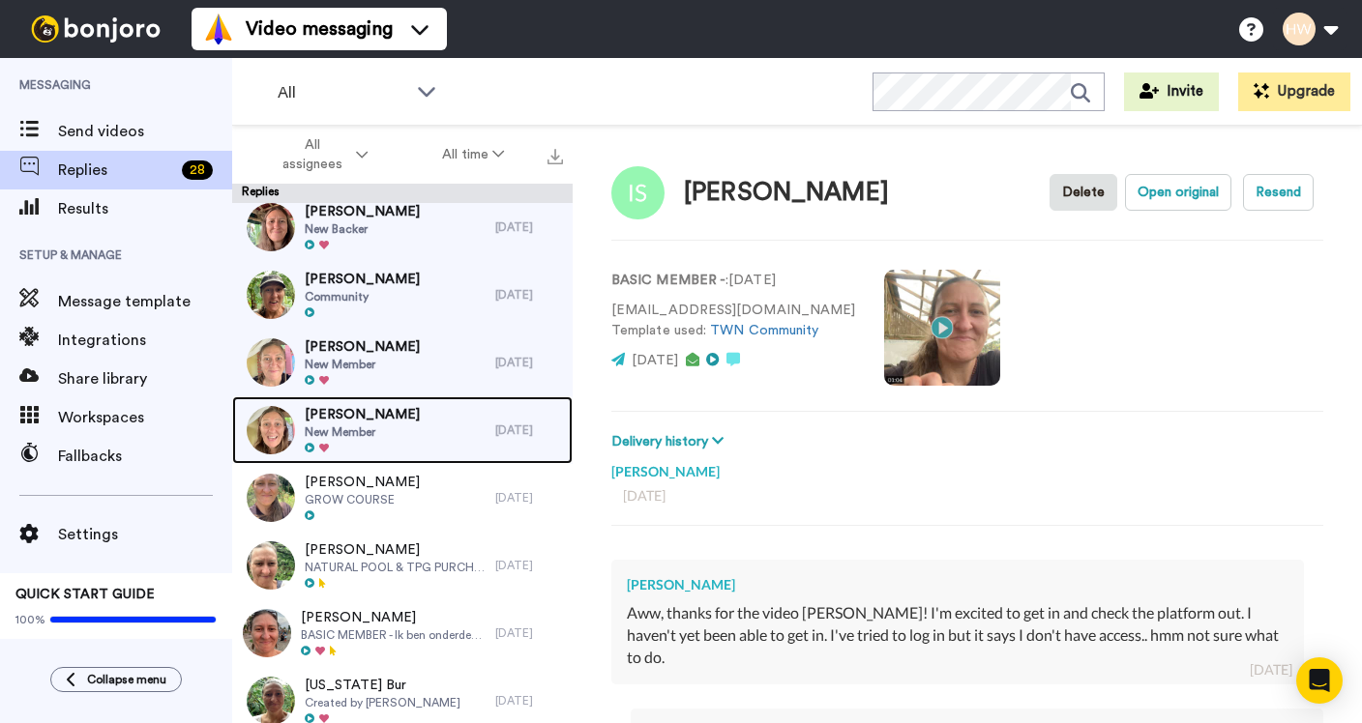
click at [412, 428] on div "[PERSON_NAME] New Member" at bounding box center [363, 431] width 263 height 68
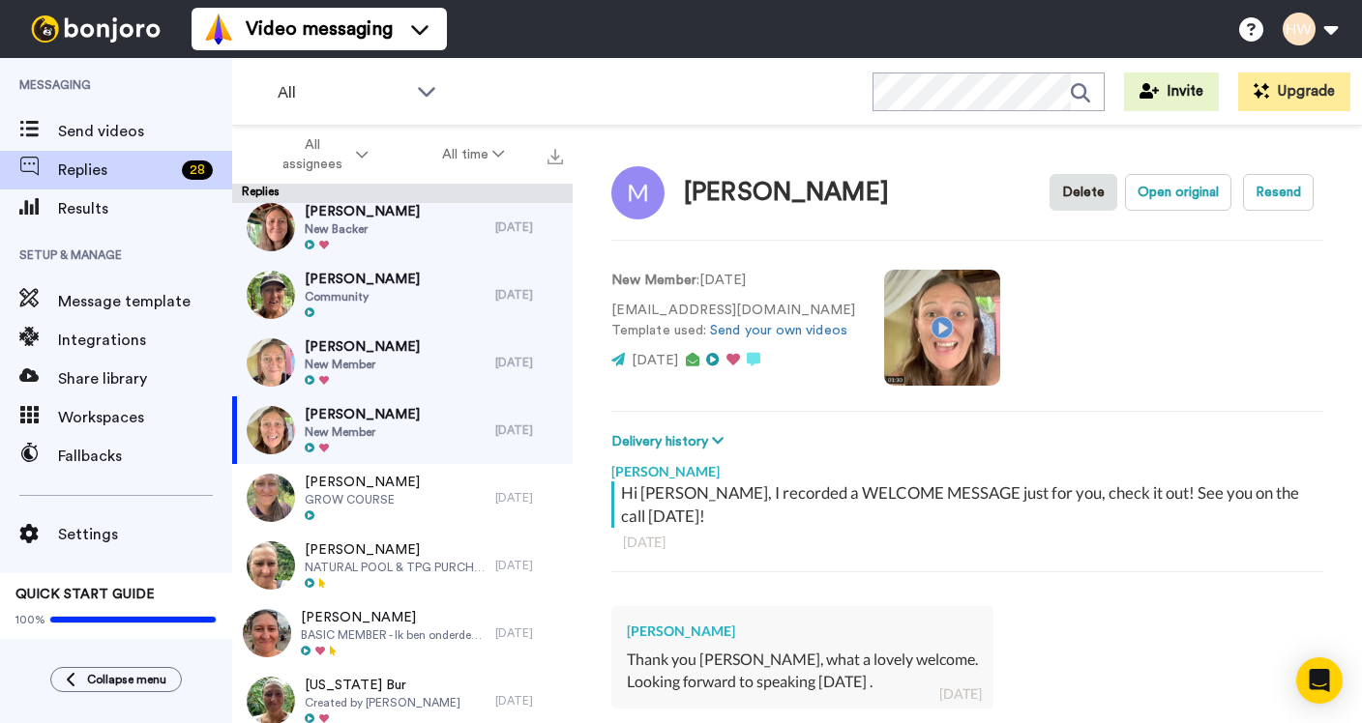
scroll to position [206, 0]
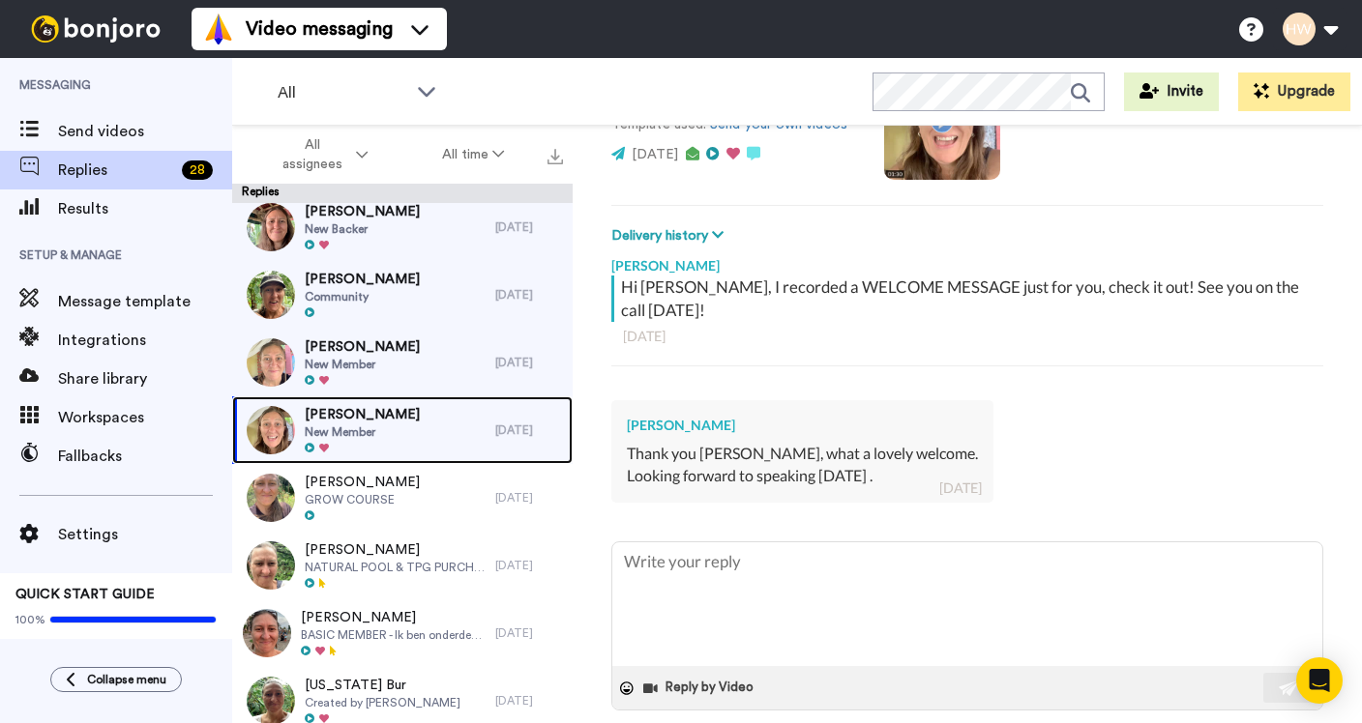
click at [451, 424] on div "[PERSON_NAME] New Member" at bounding box center [363, 431] width 263 height 68
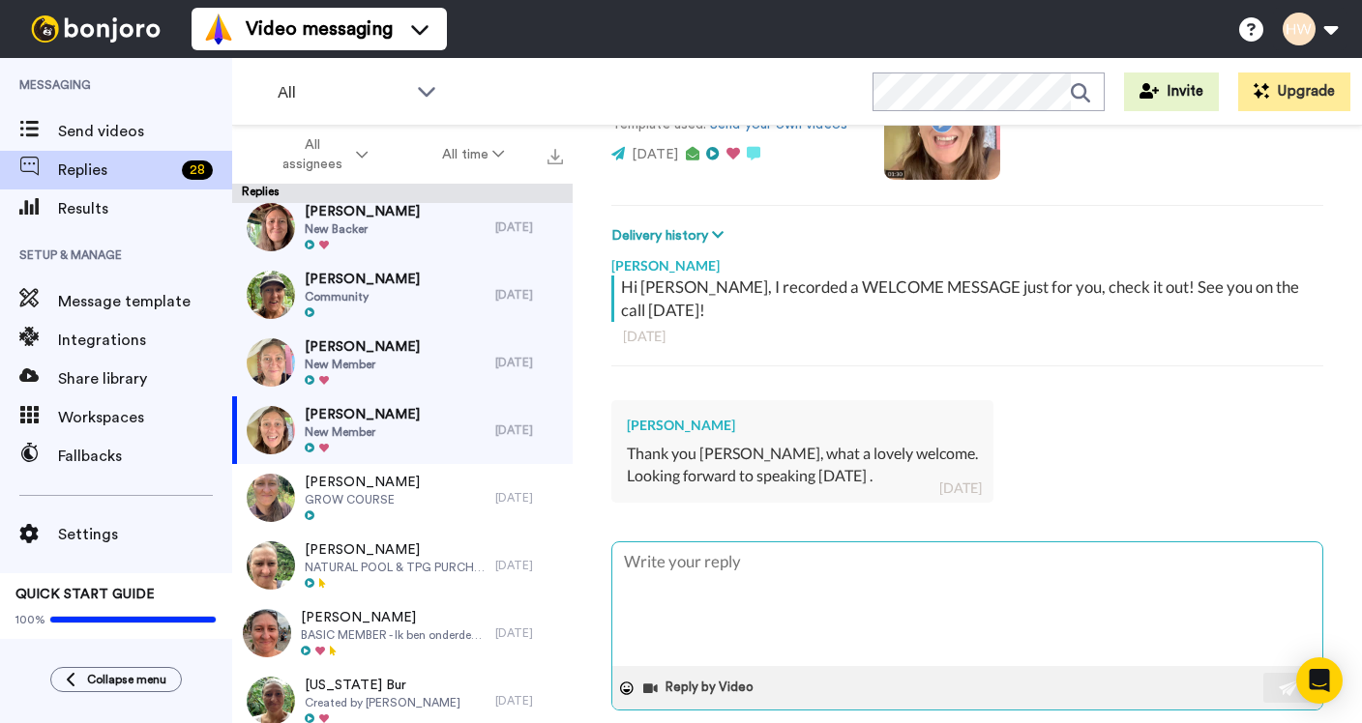
click at [695, 562] on textarea at bounding box center [967, 605] width 710 height 124
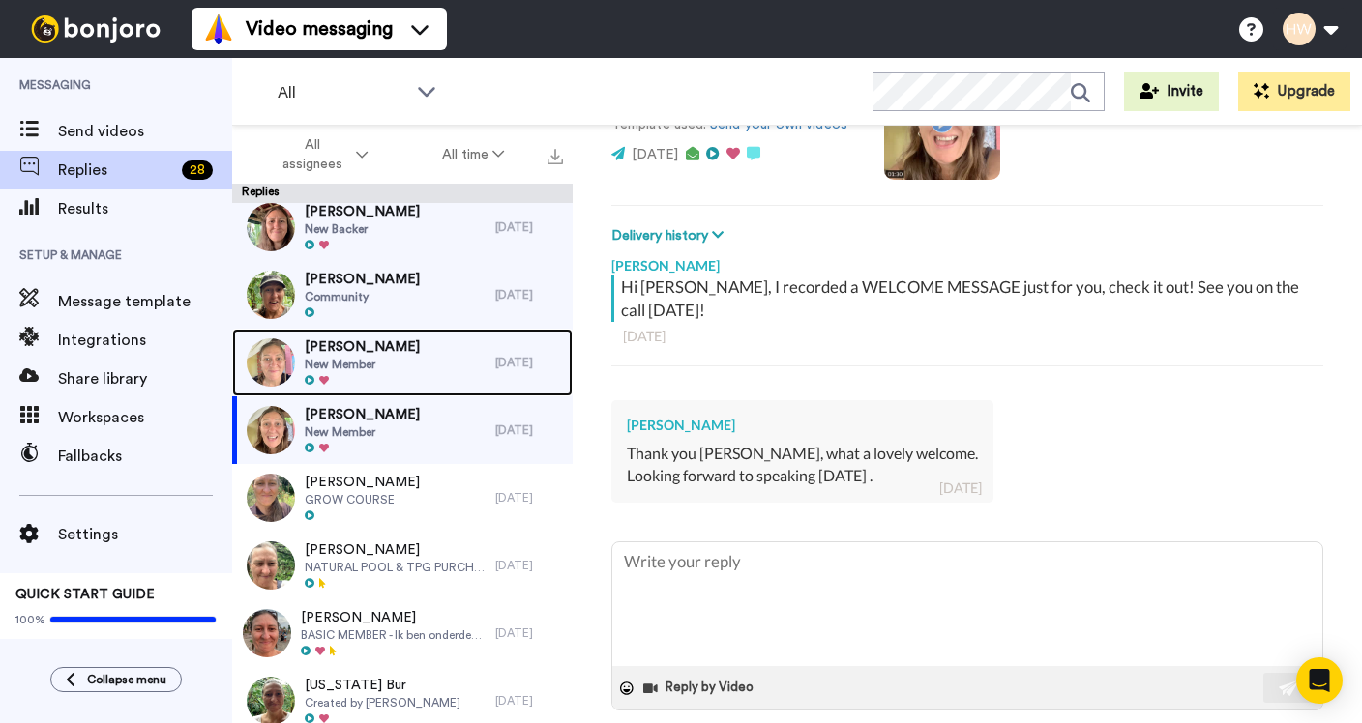
click at [375, 348] on span "[PERSON_NAME]" at bounding box center [362, 347] width 115 height 19
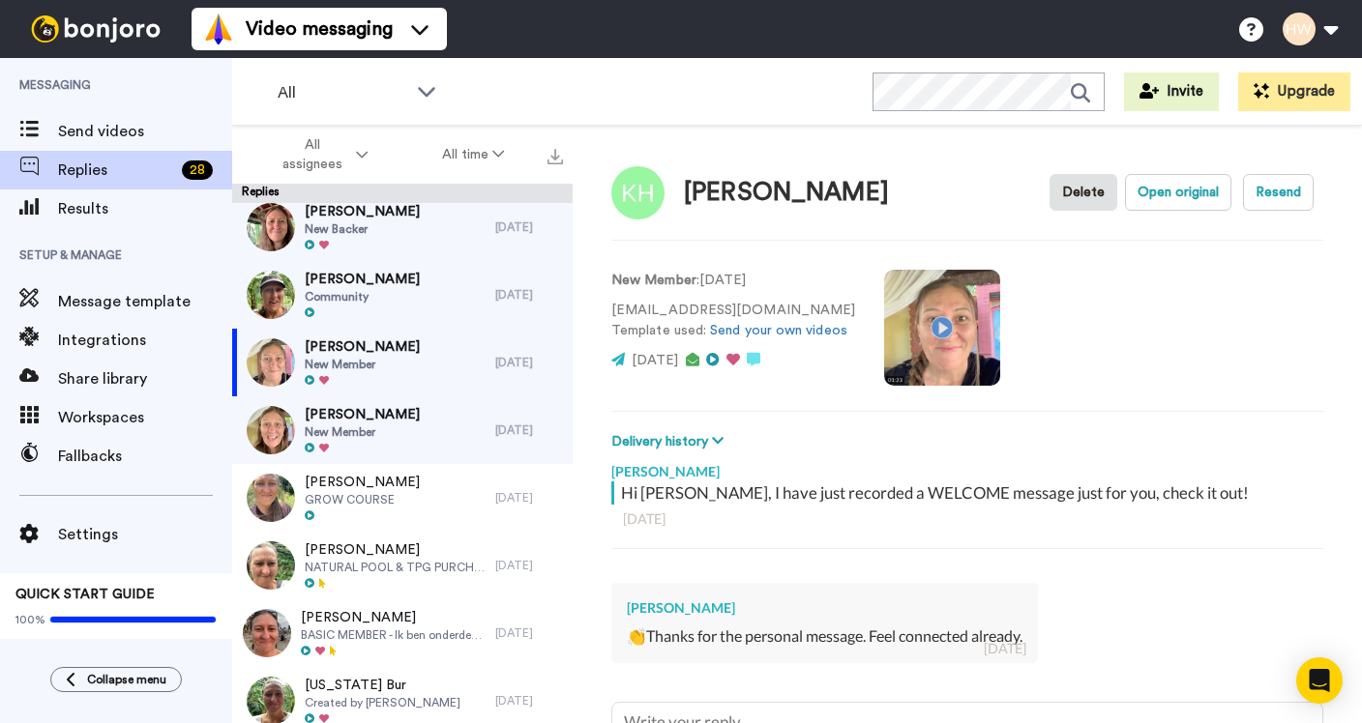
scroll to position [185, 0]
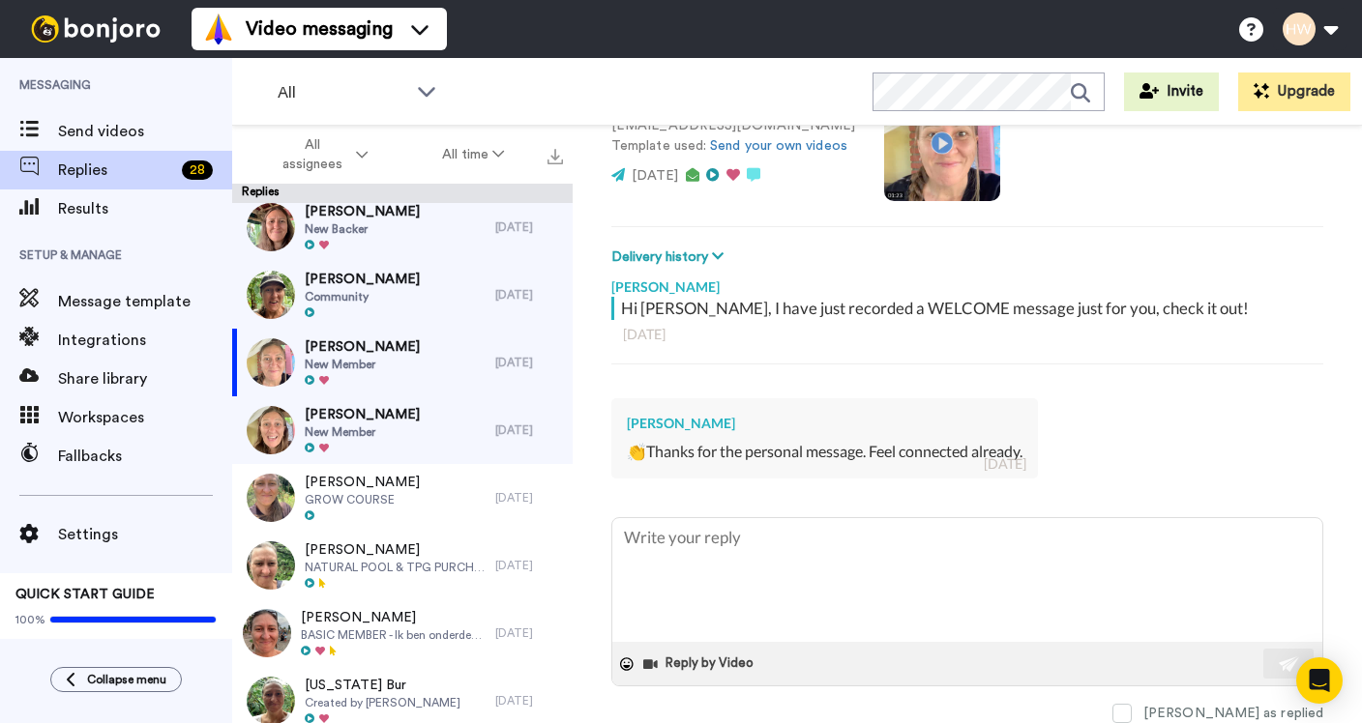
click at [679, 541] on textarea at bounding box center [967, 580] width 710 height 124
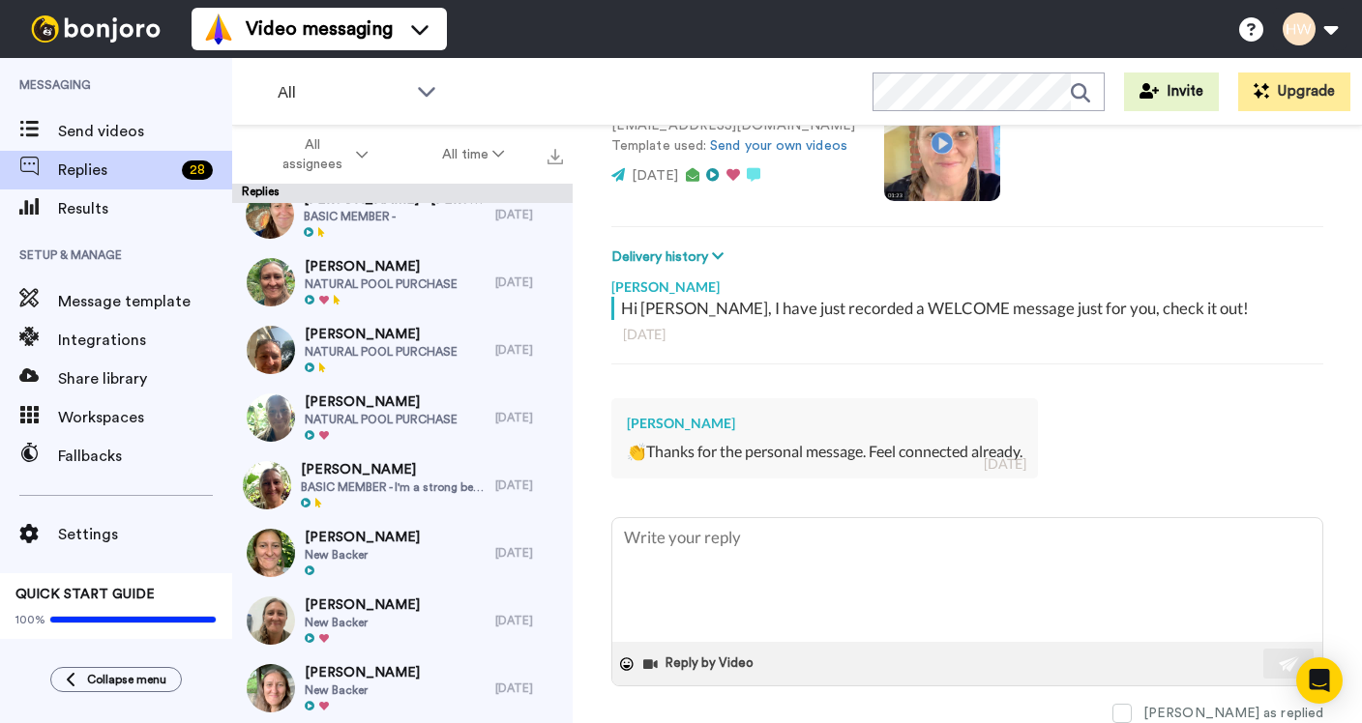
scroll to position [0, 0]
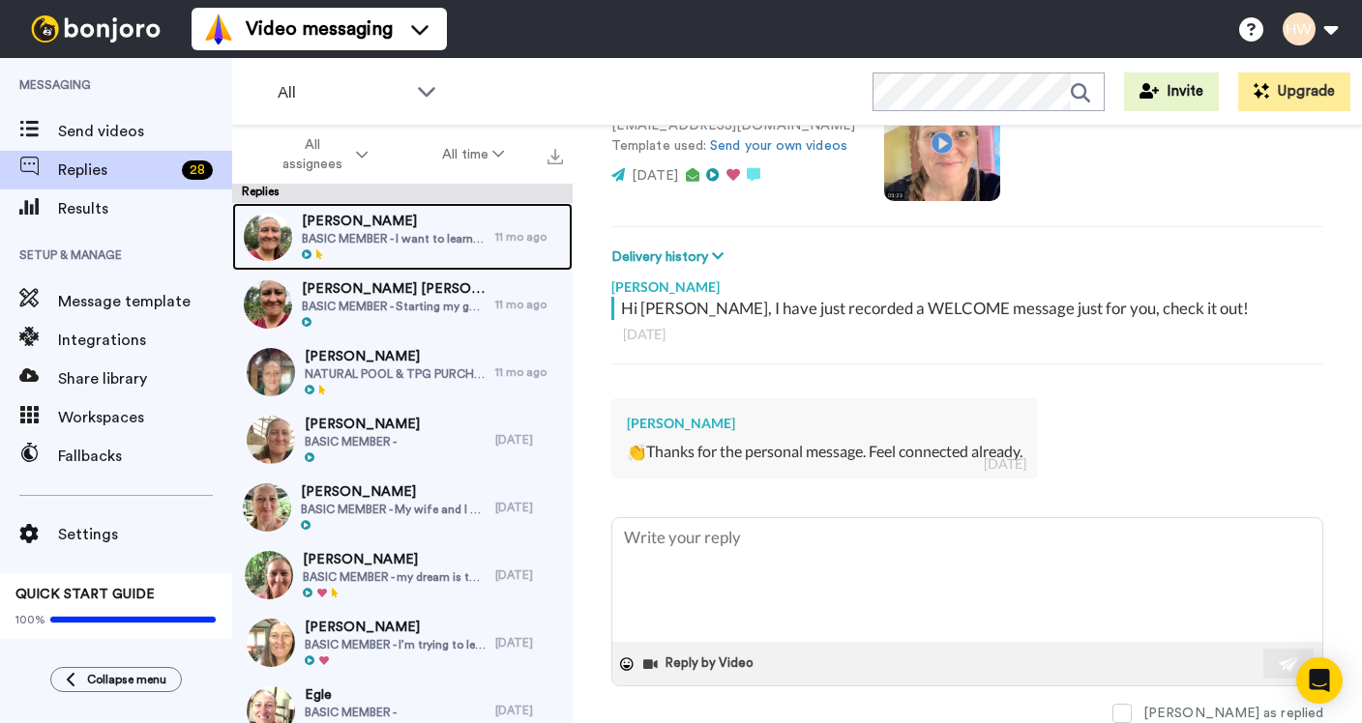
click at [398, 235] on span "BASIC MEMBER - I want to learn about growing my own food and become more self-s…" at bounding box center [394, 238] width 184 height 15
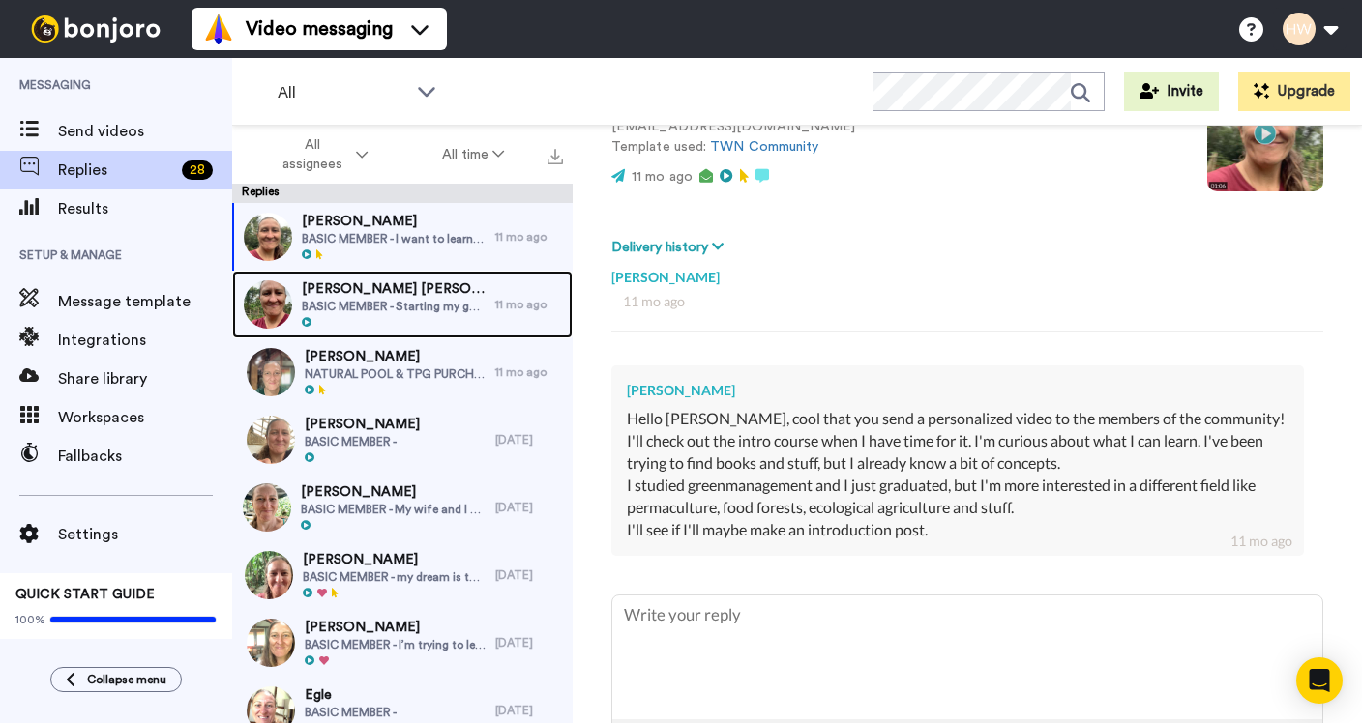
click at [379, 287] on span "[PERSON_NAME] [PERSON_NAME]" at bounding box center [394, 289] width 184 height 19
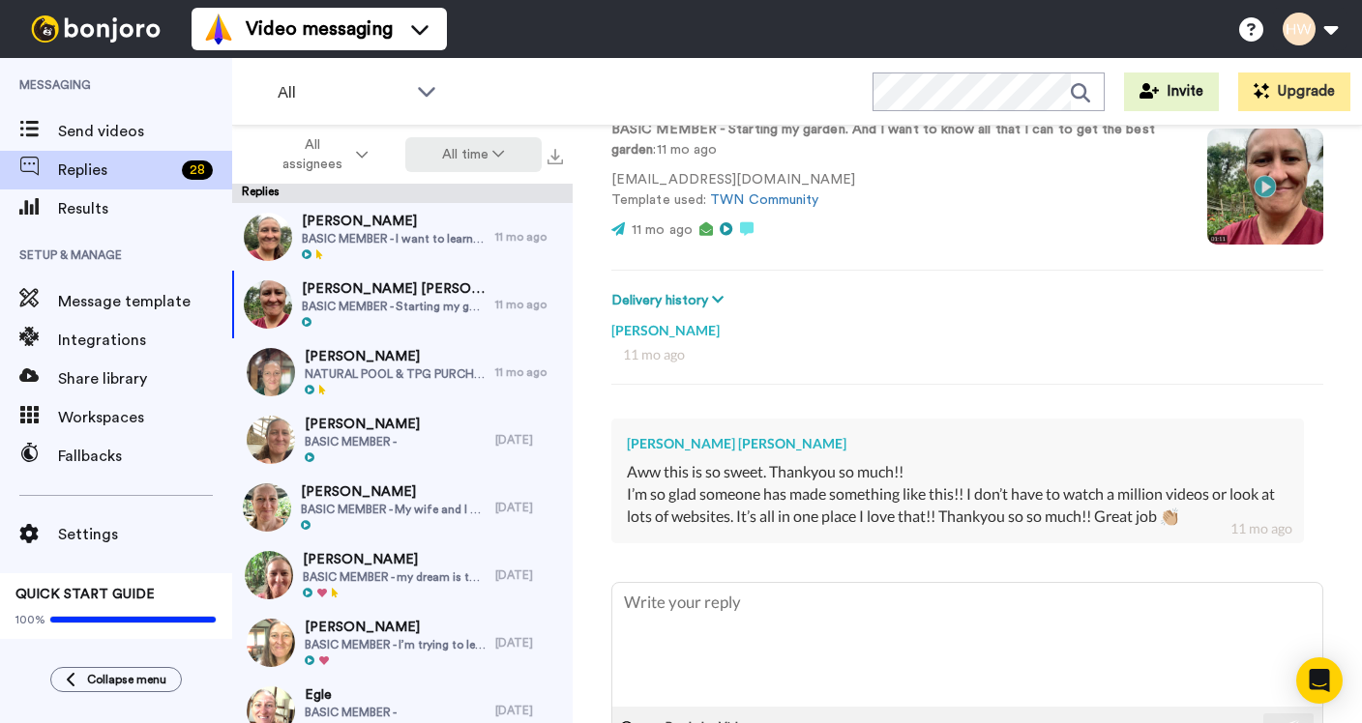
click at [492, 143] on button "All time" at bounding box center [473, 154] width 137 height 35
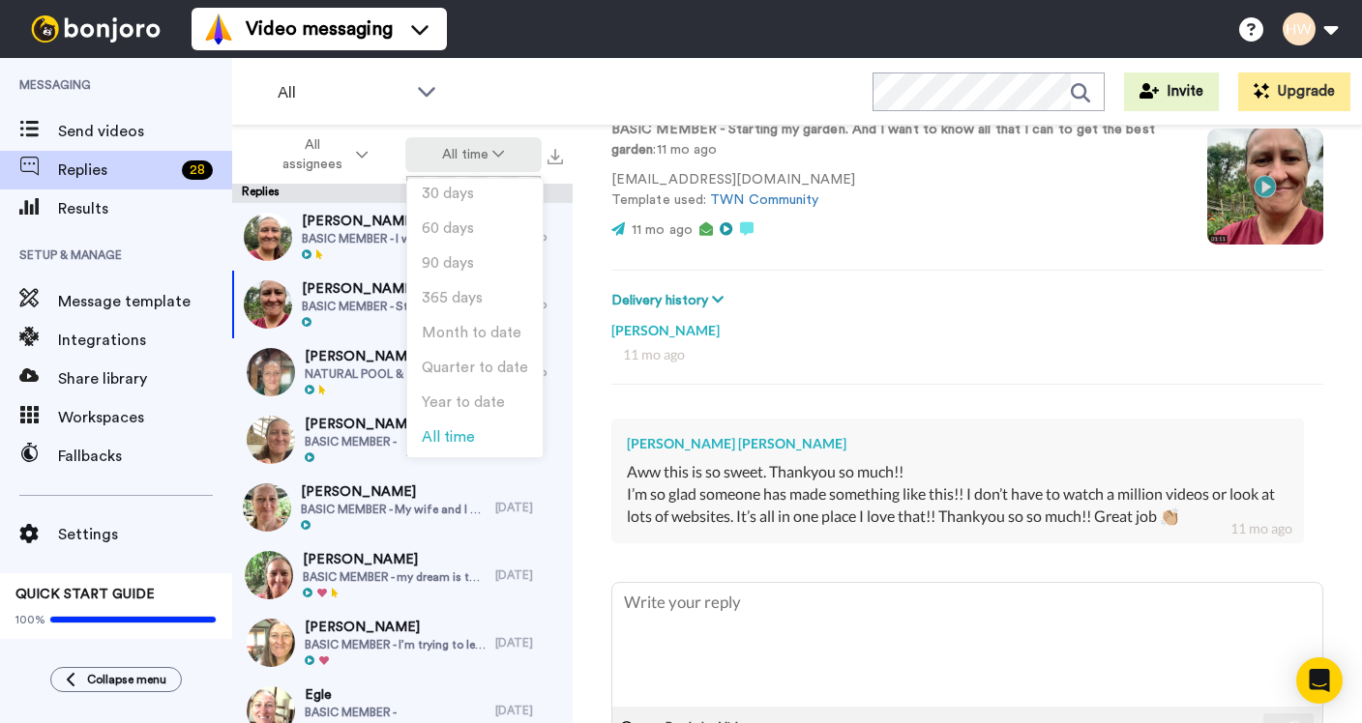
click at [491, 144] on button "All time" at bounding box center [473, 154] width 137 height 35
click at [580, 88] on div "All WORKSPACES View all All Default Task List + Add a new workspace Invite Upgr…" at bounding box center [797, 92] width 1130 height 68
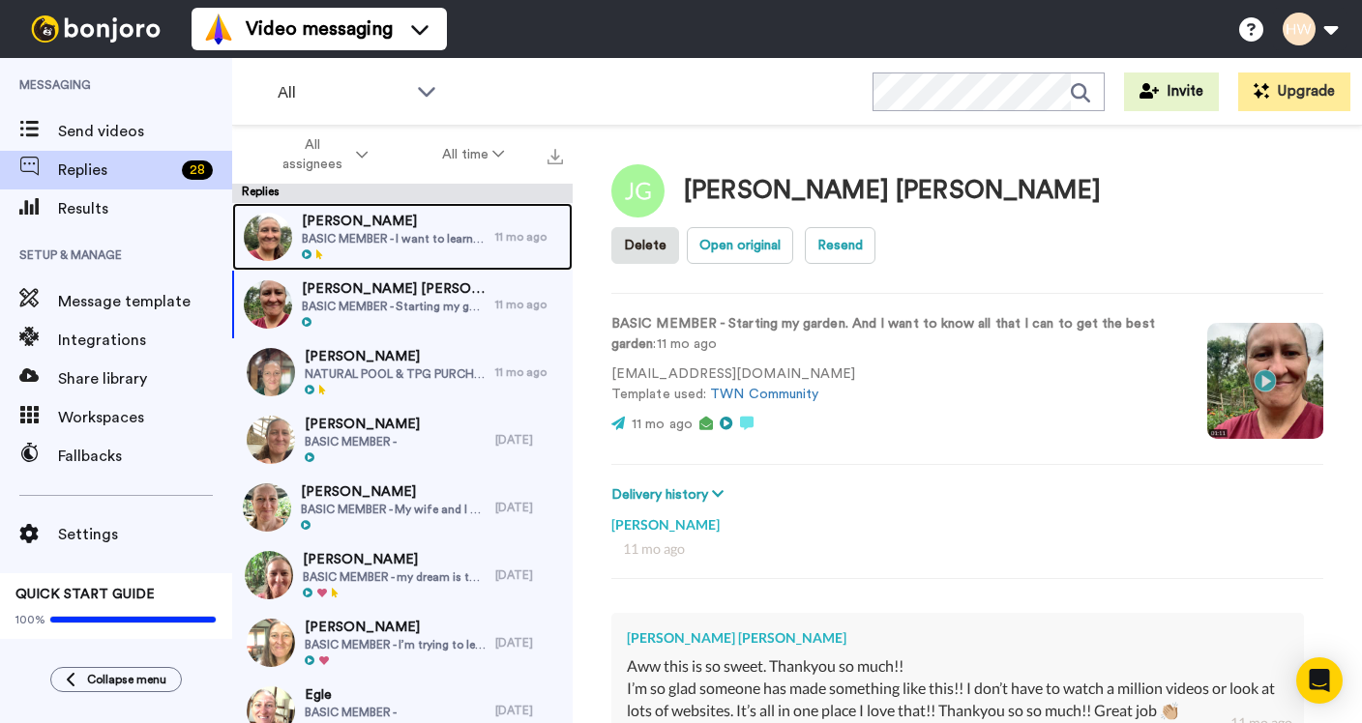
click at [422, 219] on span "[PERSON_NAME]" at bounding box center [394, 221] width 184 height 19
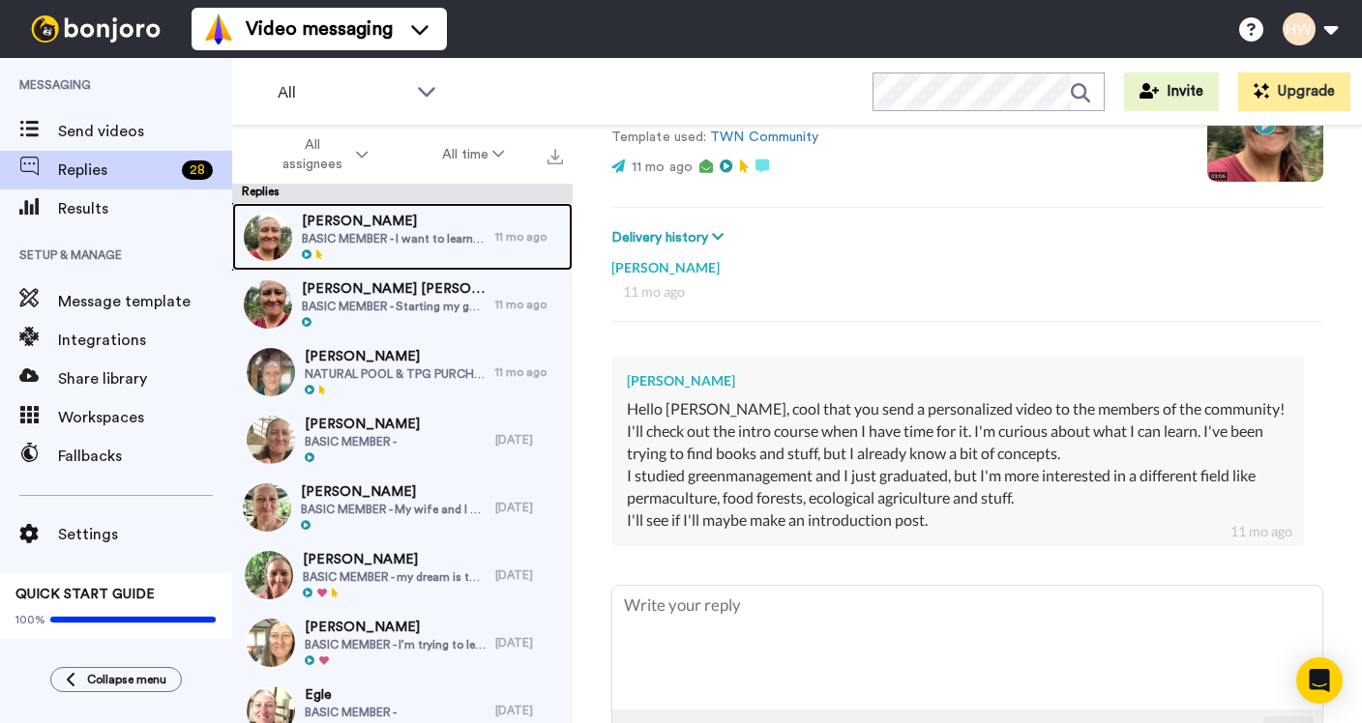
scroll to position [272, 0]
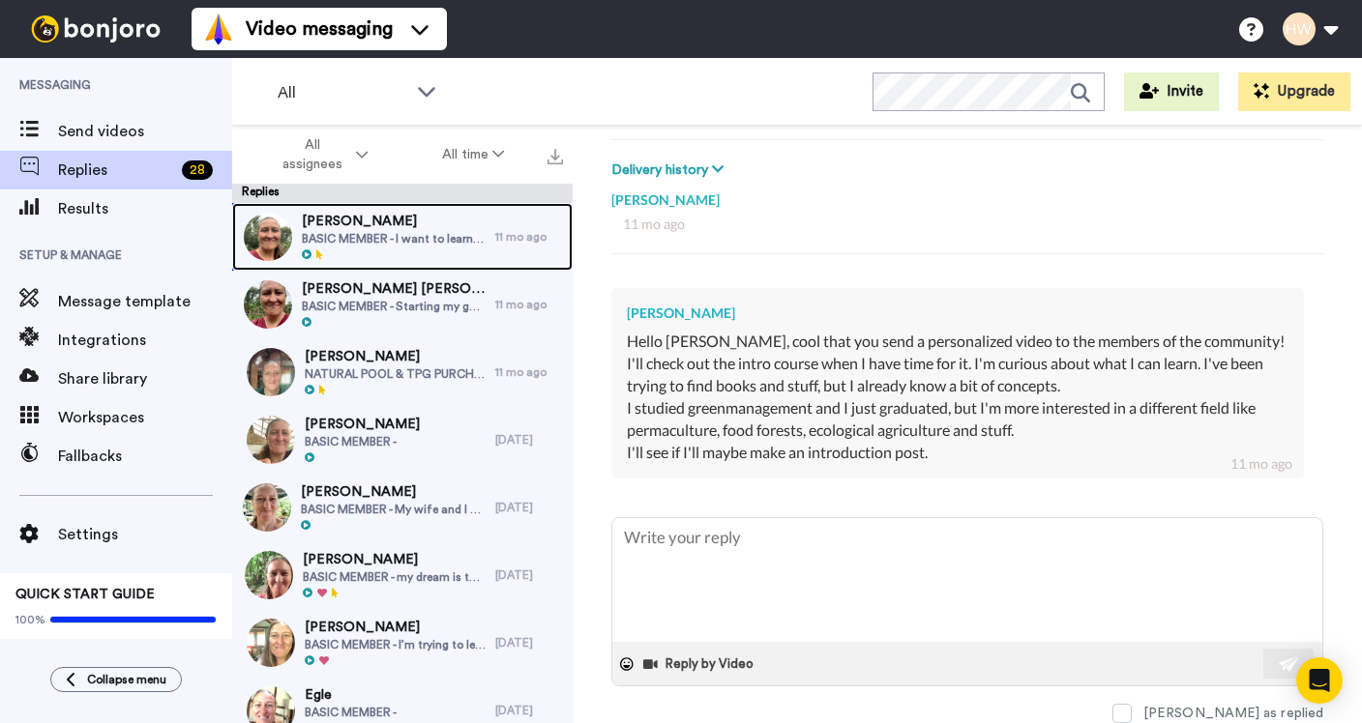
type textarea "x"
